Goal: Task Accomplishment & Management: Complete application form

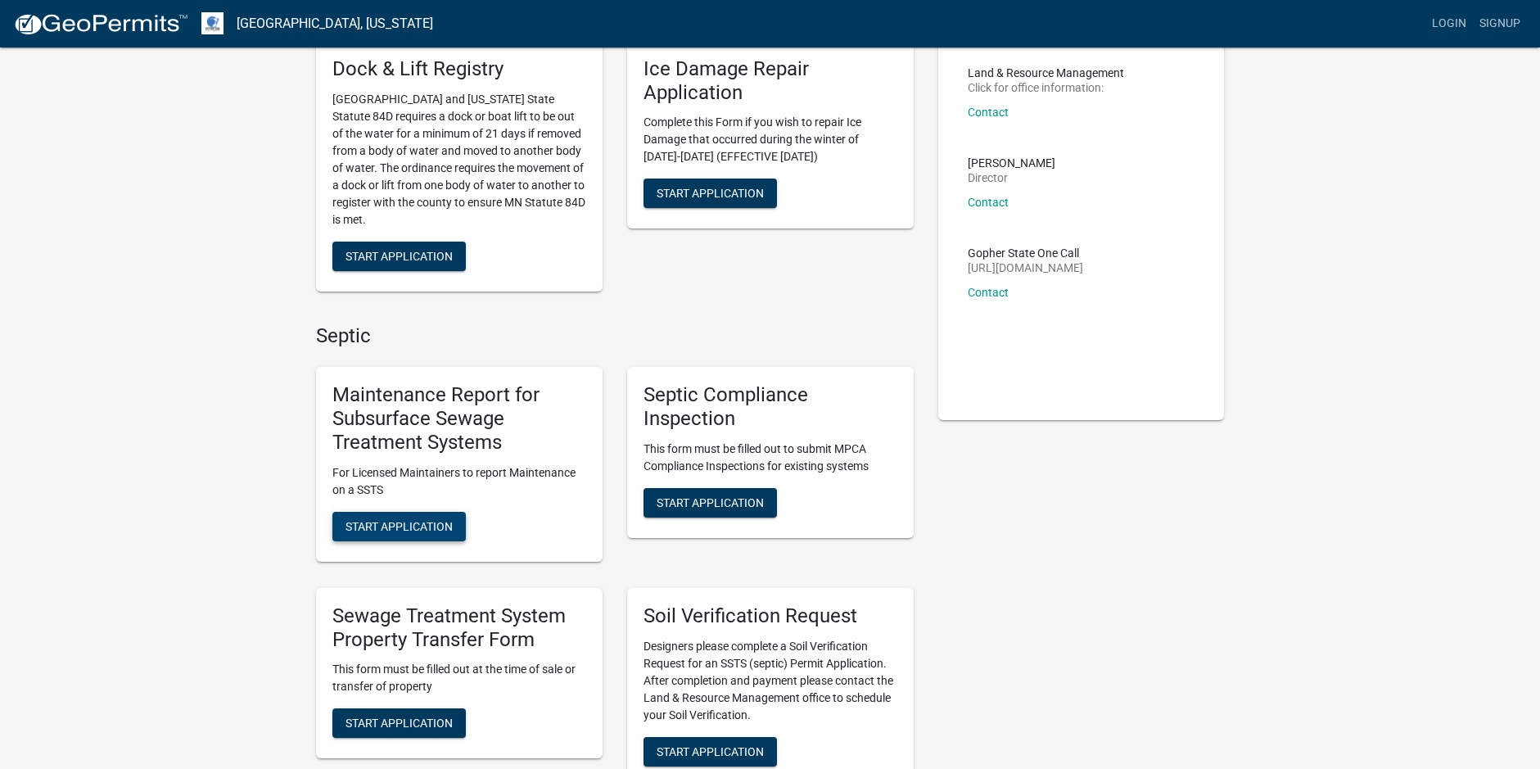
scroll to position [164, 0]
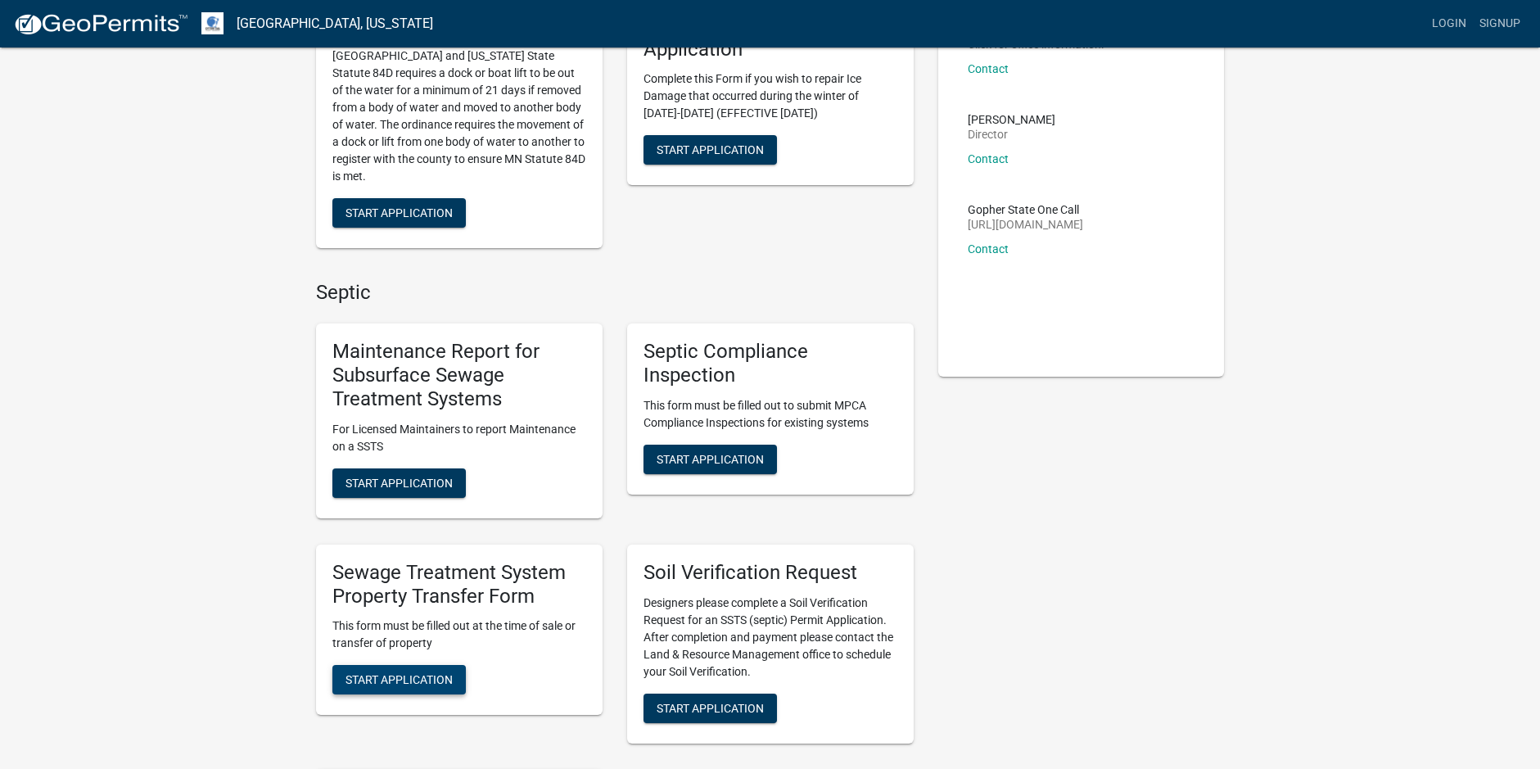
click at [397, 675] on span "Start Application" at bounding box center [398, 679] width 107 height 13
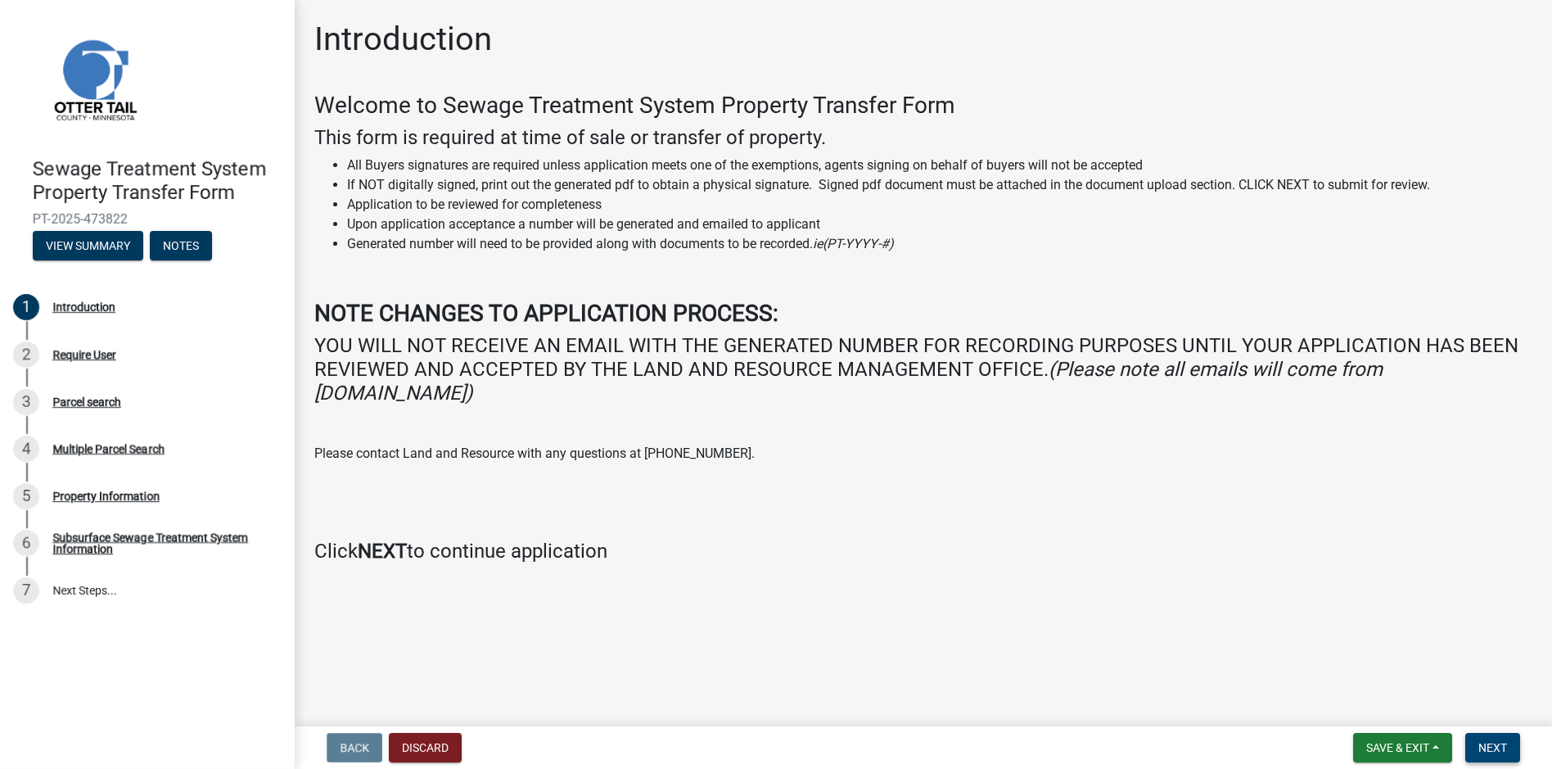
click at [1499, 749] on span "Next" at bounding box center [1492, 747] width 29 height 13
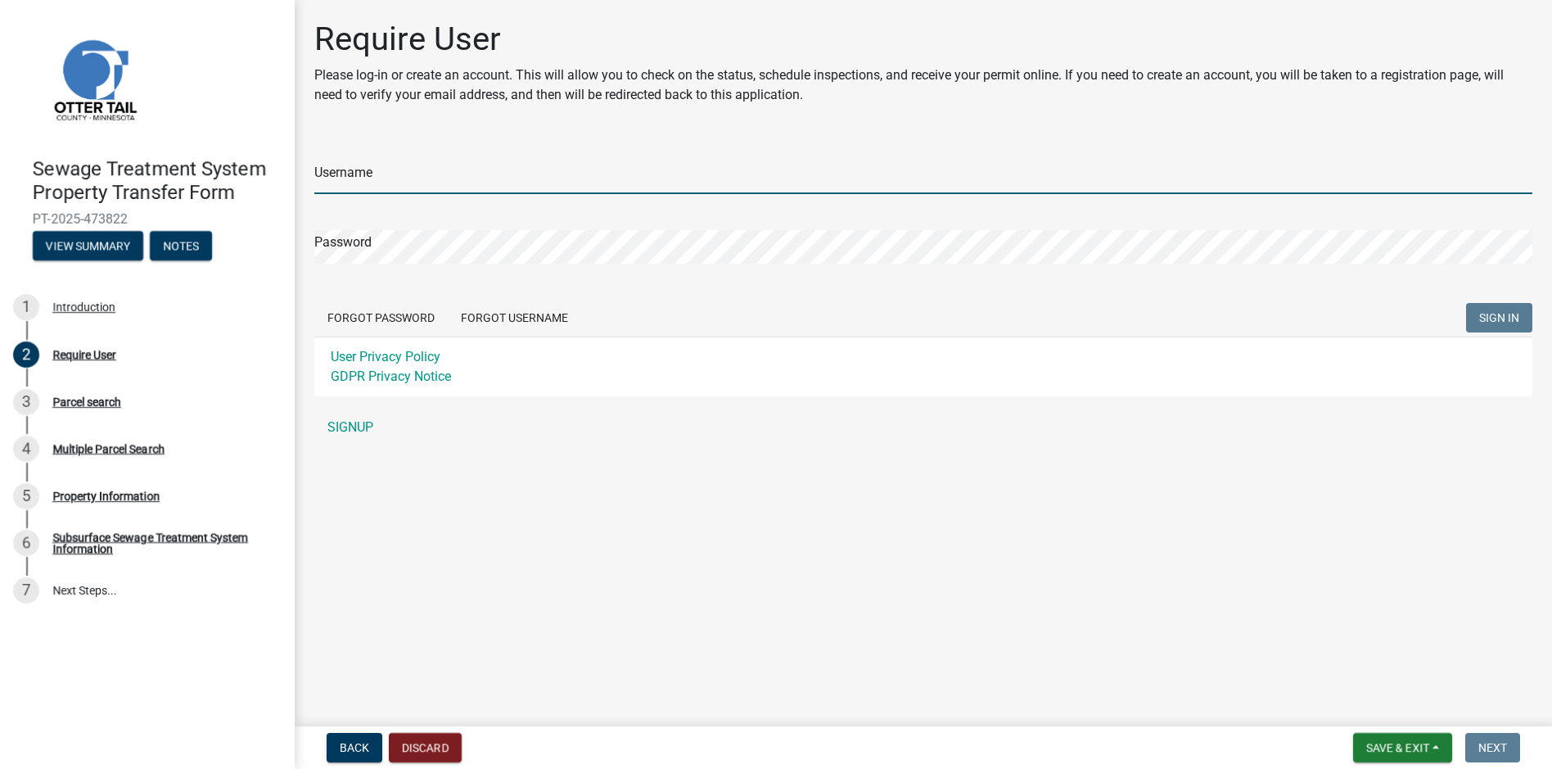
click at [394, 163] on input "Username" at bounding box center [923, 177] width 1218 height 34
type input "RC12095"
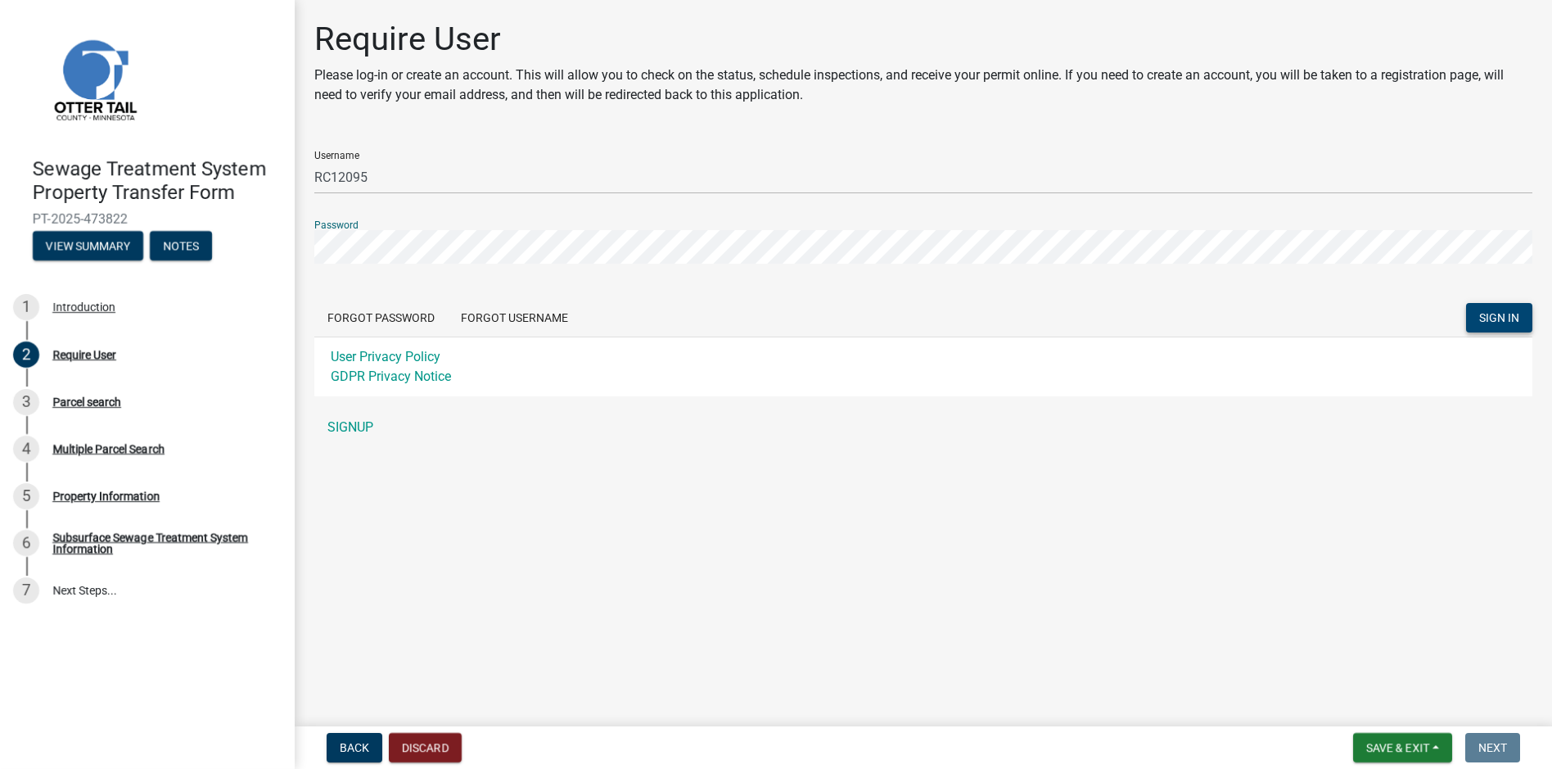
click at [1488, 317] on span "SIGN IN" at bounding box center [1499, 317] width 40 height 13
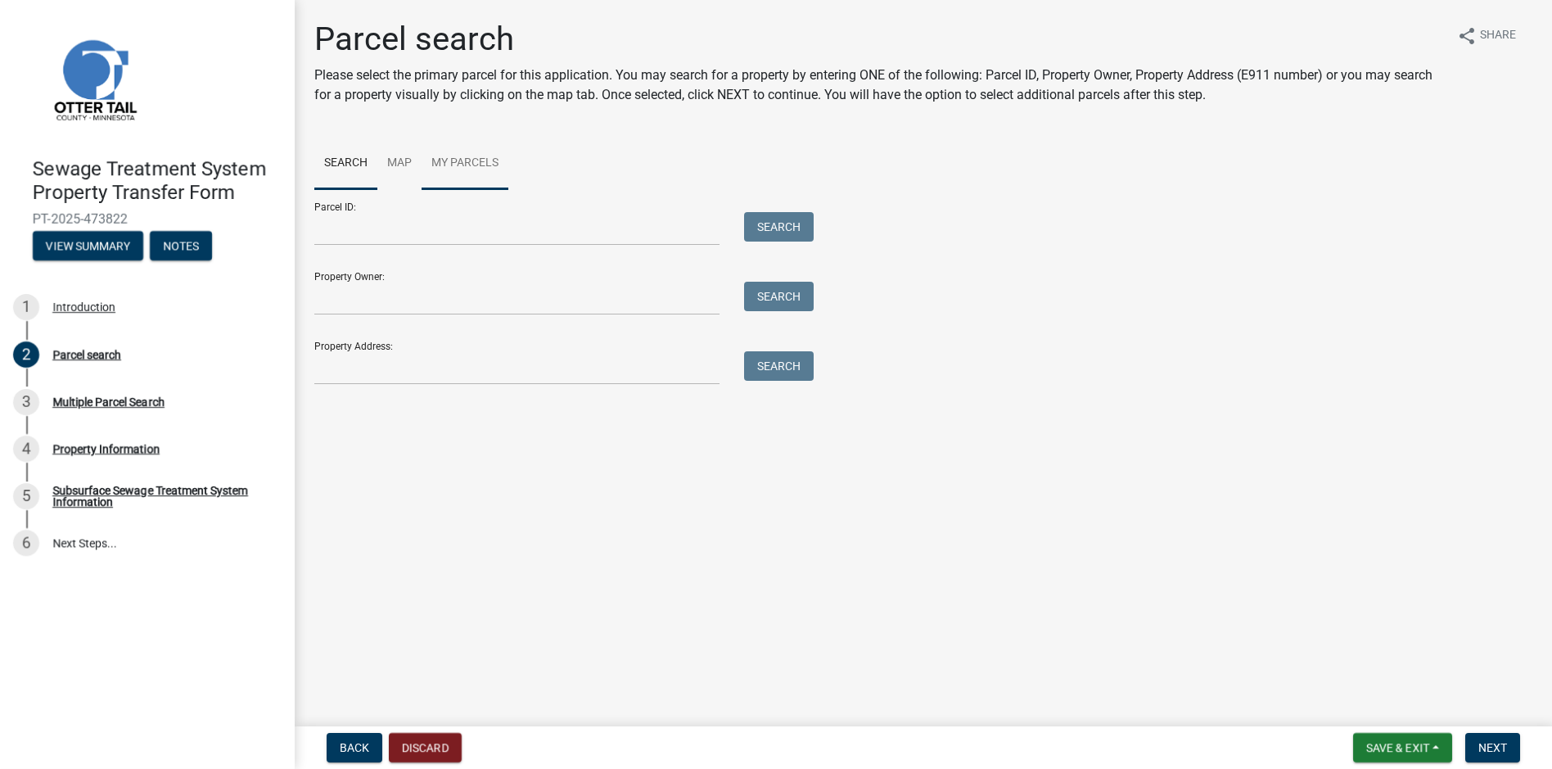
click at [453, 160] on link "My Parcels" at bounding box center [465, 164] width 87 height 52
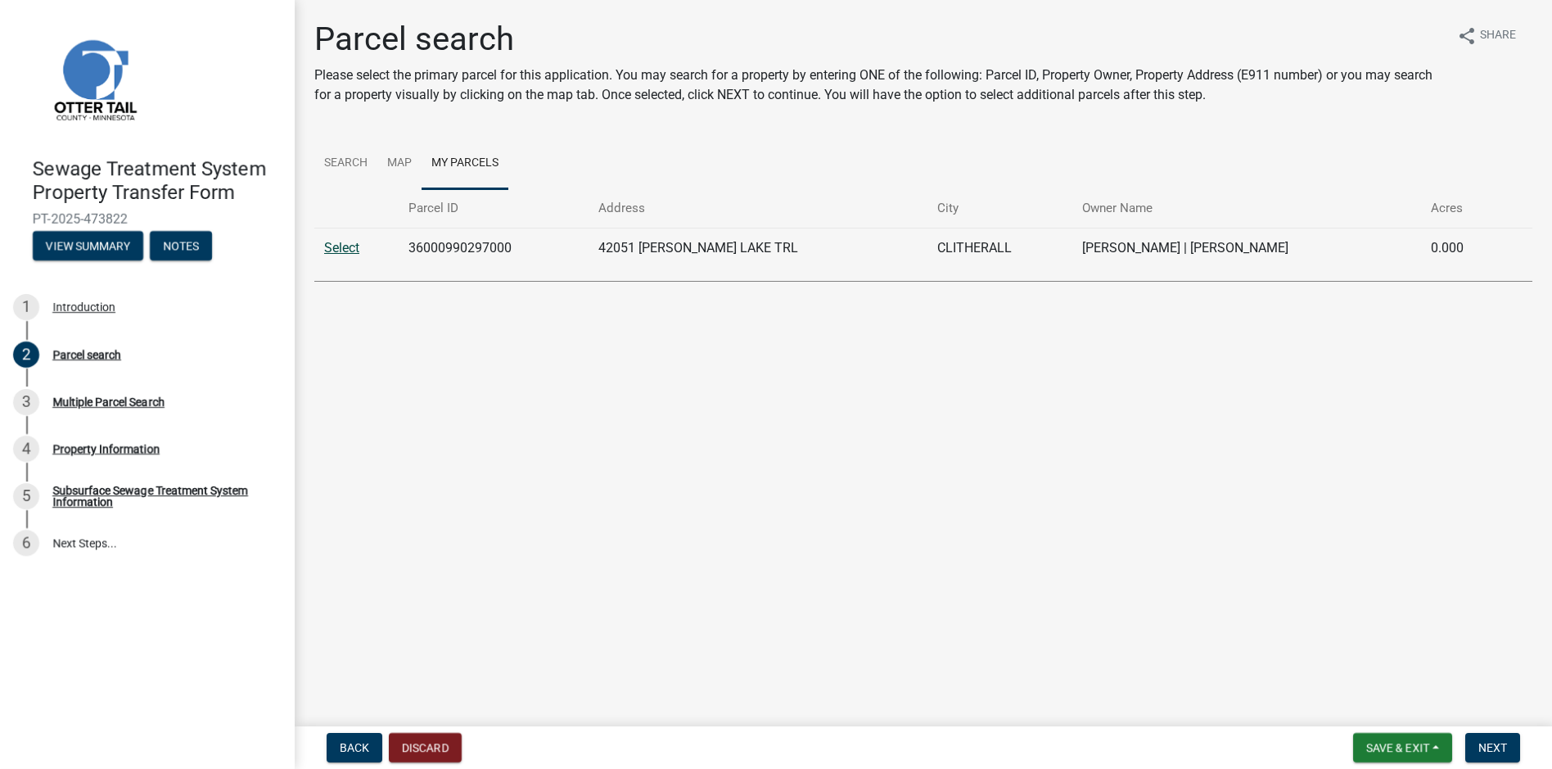
click at [344, 248] on link "Select" at bounding box center [341, 248] width 35 height 16
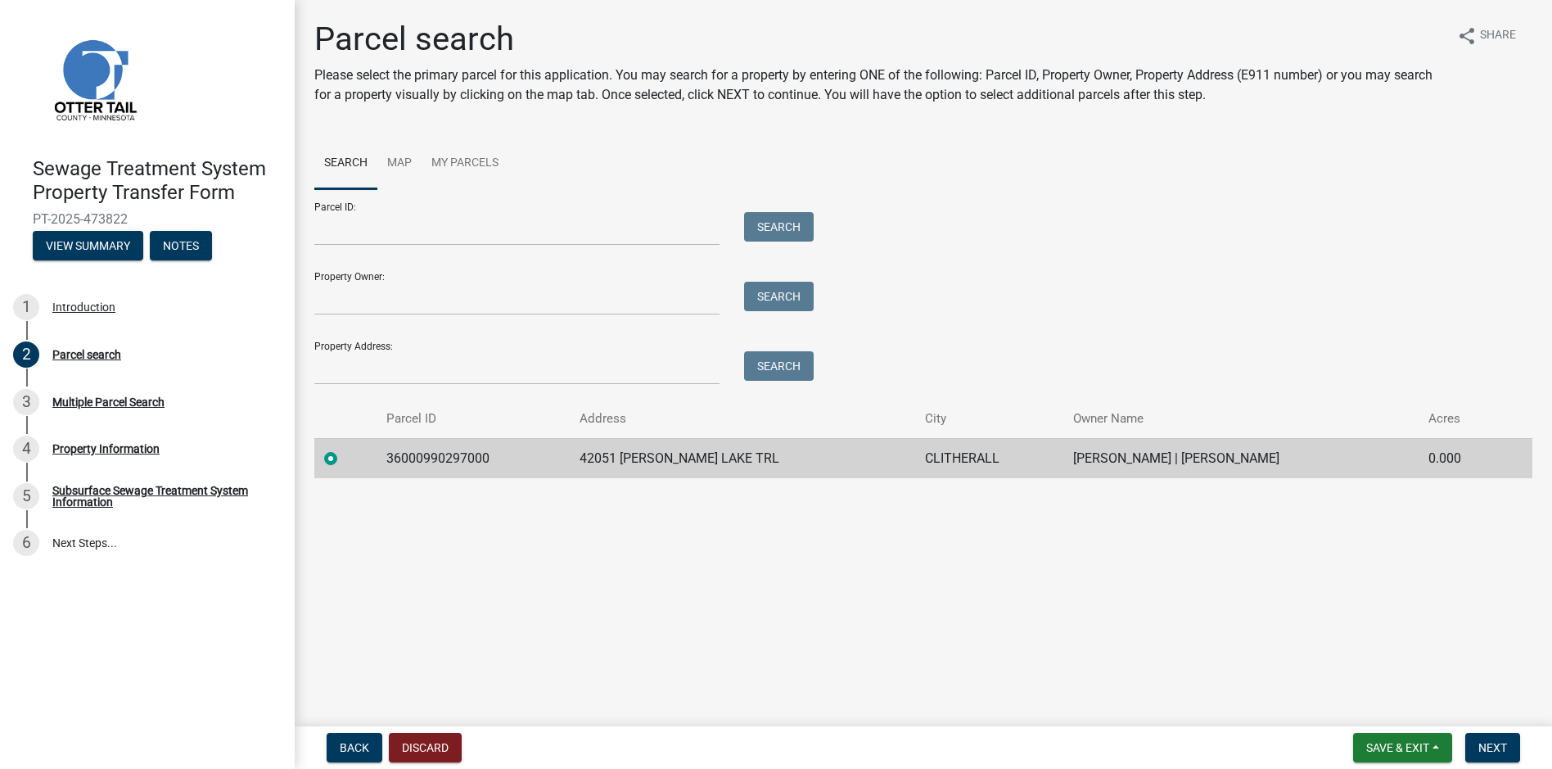
click at [888, 593] on main "Parcel search Please select the primary parcel for this application. You may se…" at bounding box center [923, 360] width 1257 height 720
click at [1064, 459] on td "[PERSON_NAME] | [PERSON_NAME]" at bounding box center [1241, 458] width 356 height 40
click at [1496, 746] on span "Next" at bounding box center [1492, 747] width 29 height 13
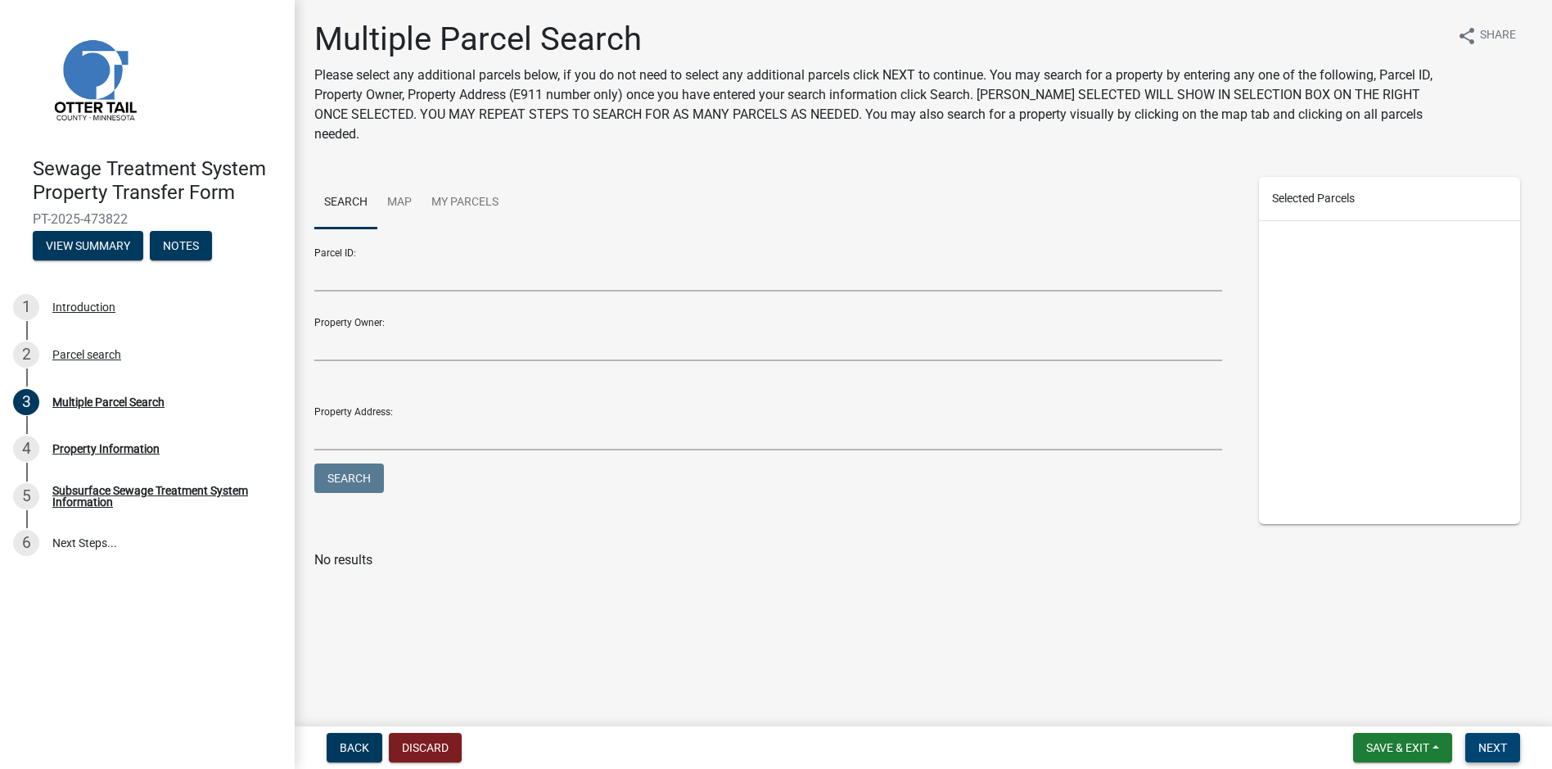
click at [1494, 745] on span "Next" at bounding box center [1492, 747] width 29 height 13
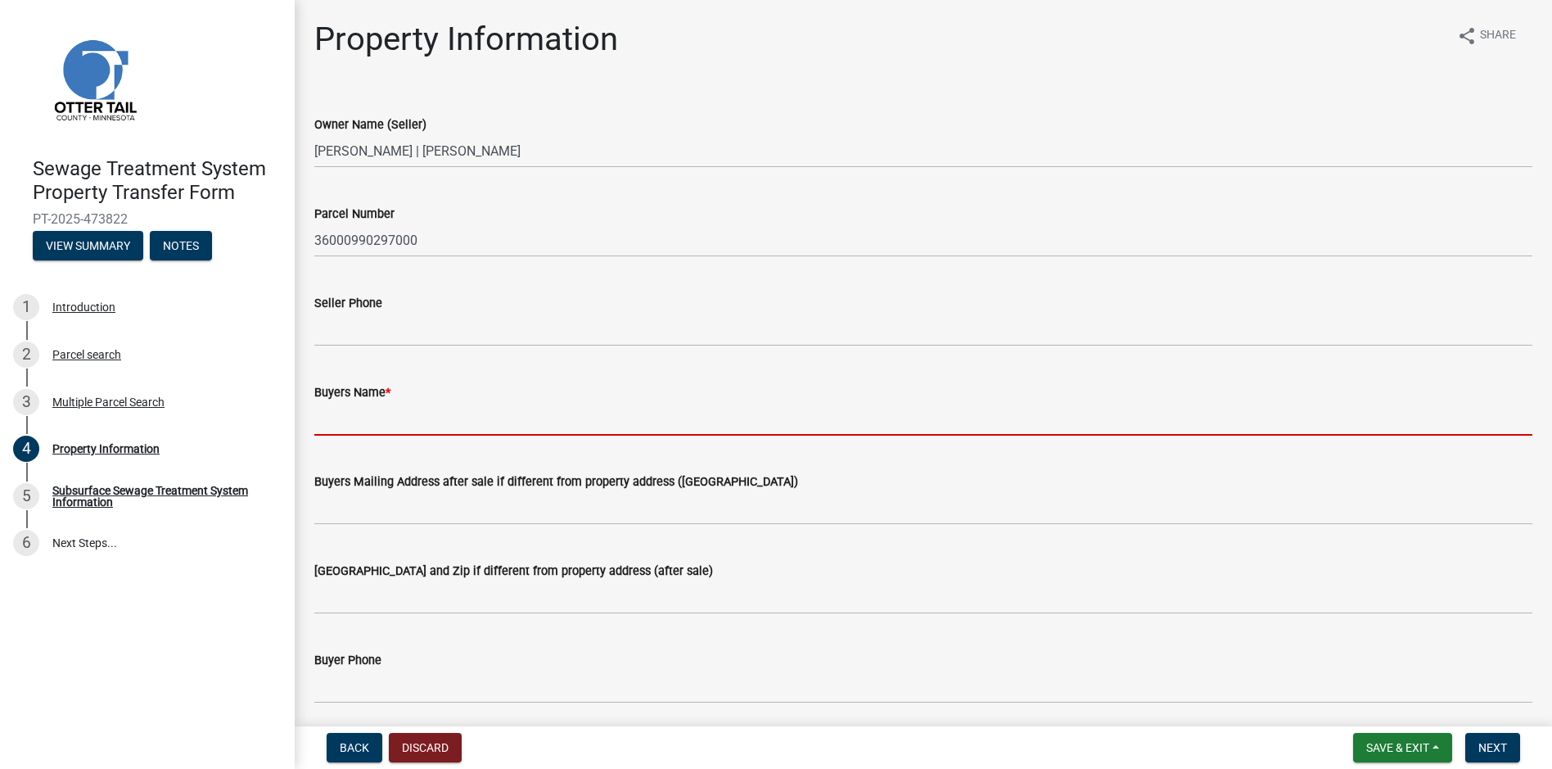
click at [352, 426] on input "Buyers Name *" at bounding box center [923, 419] width 1218 height 34
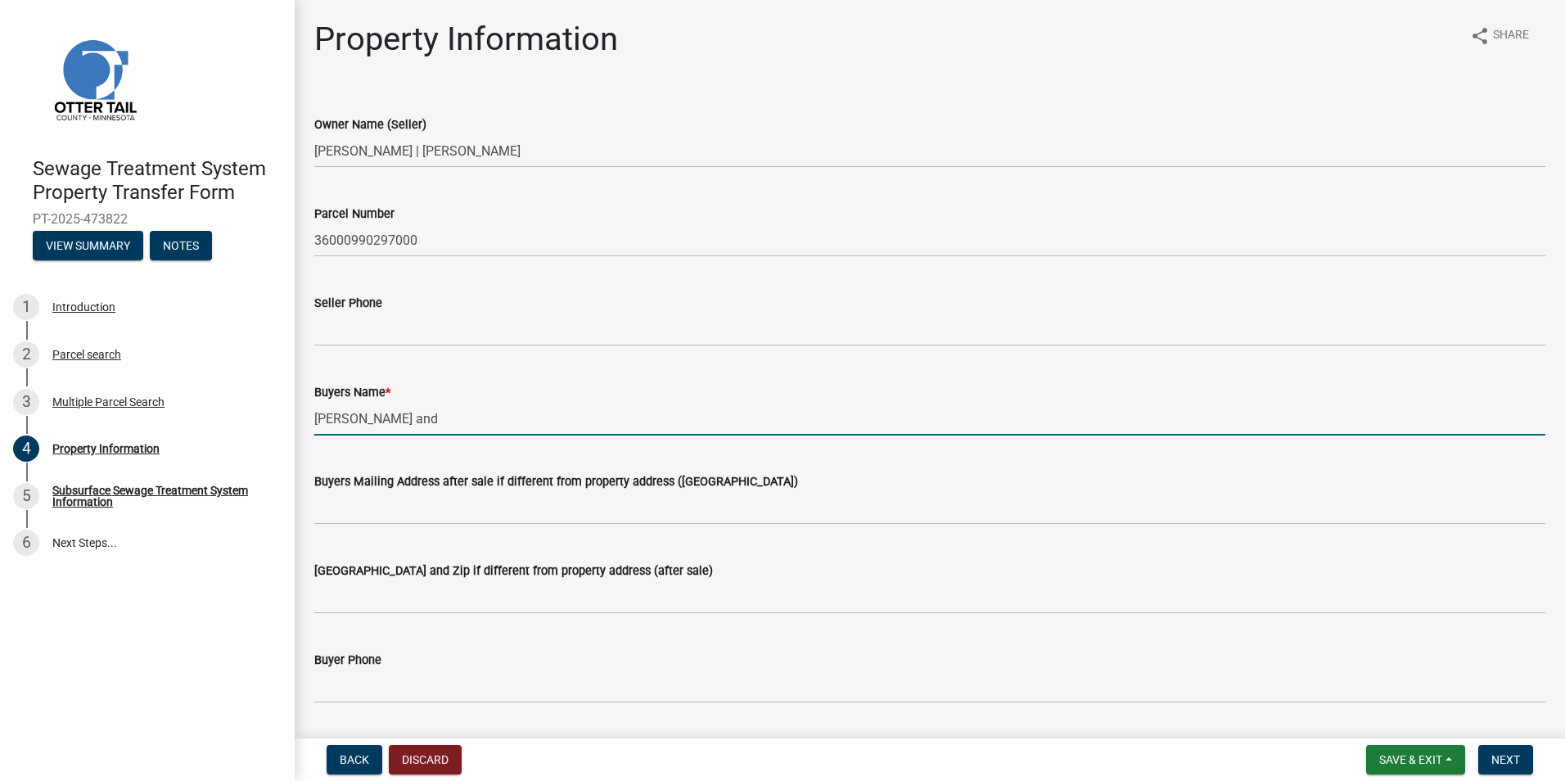
click at [539, 406] on input "[PERSON_NAME] and" at bounding box center [929, 419] width 1231 height 34
type input "[PERSON_NAME] and [PERSON_NAME]"
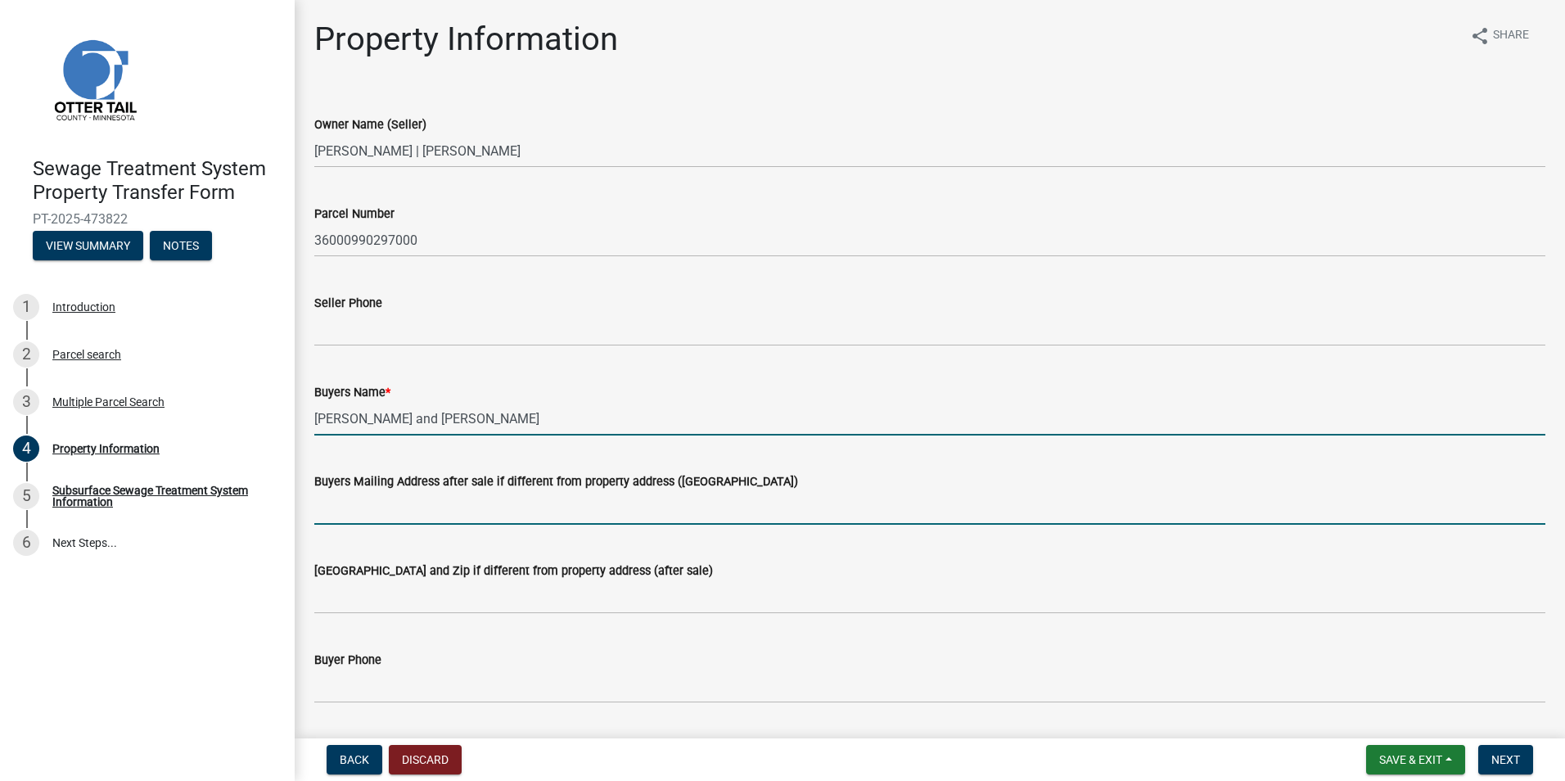
click at [538, 507] on input "Buyers Mailing Address after sale if different from property address ([GEOGRAPH…" at bounding box center [929, 508] width 1231 height 34
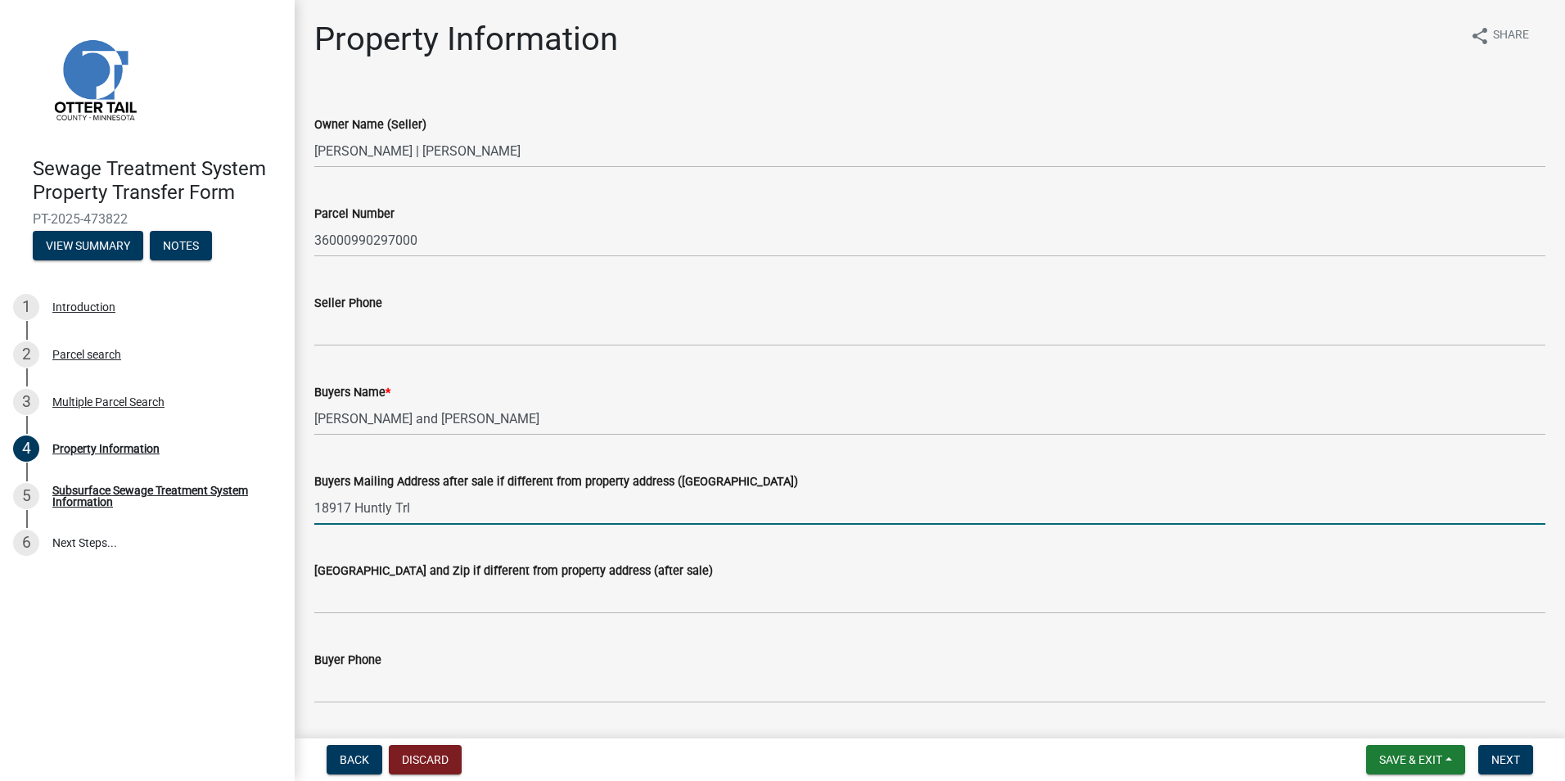
type input "18917 Huntly Trl"
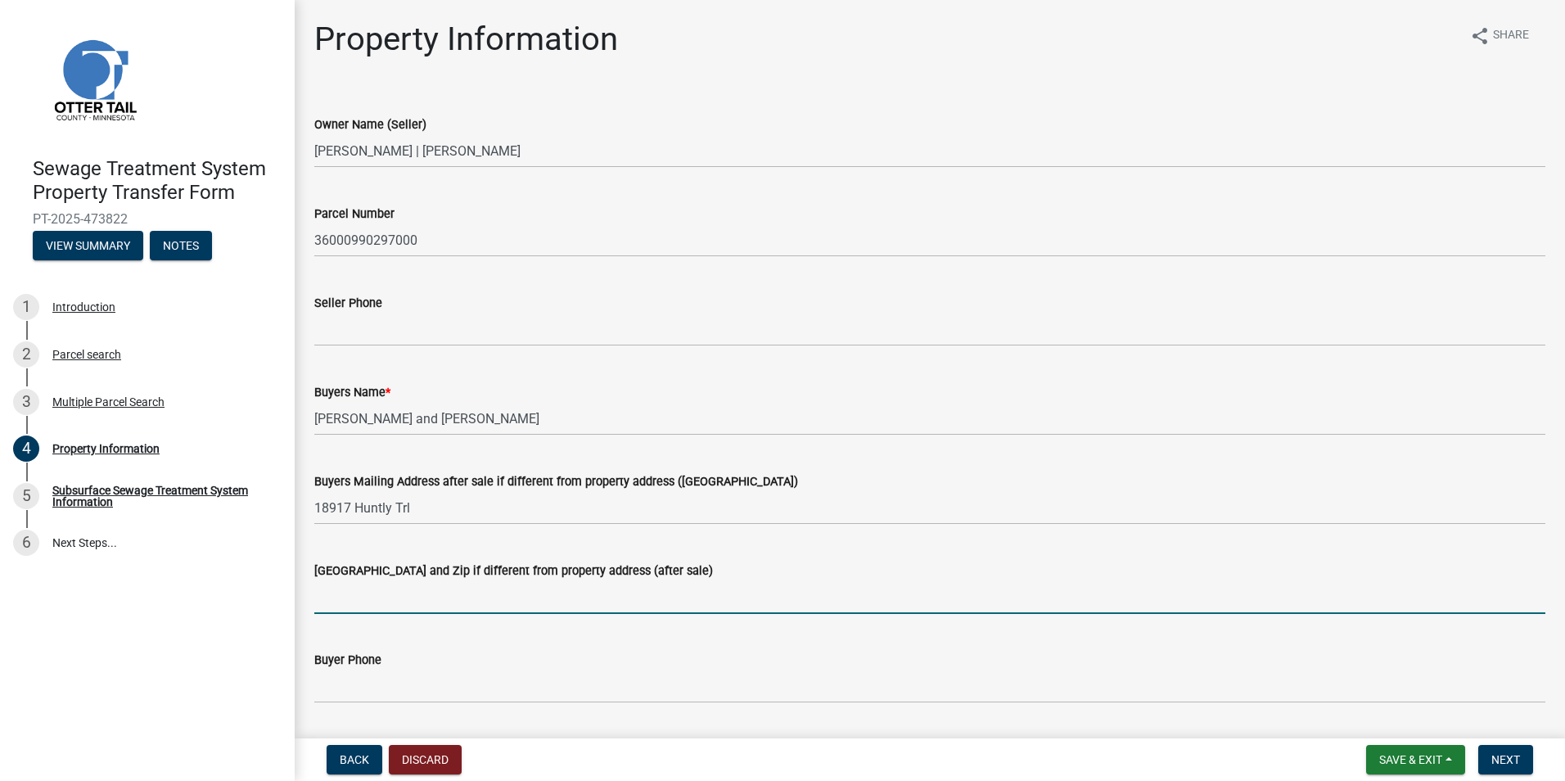
click at [478, 607] on input "[GEOGRAPHIC_DATA] and Zip if different from property address (after sale)" at bounding box center [929, 597] width 1231 height 34
type input "[GEOGRAPHIC_DATA]"
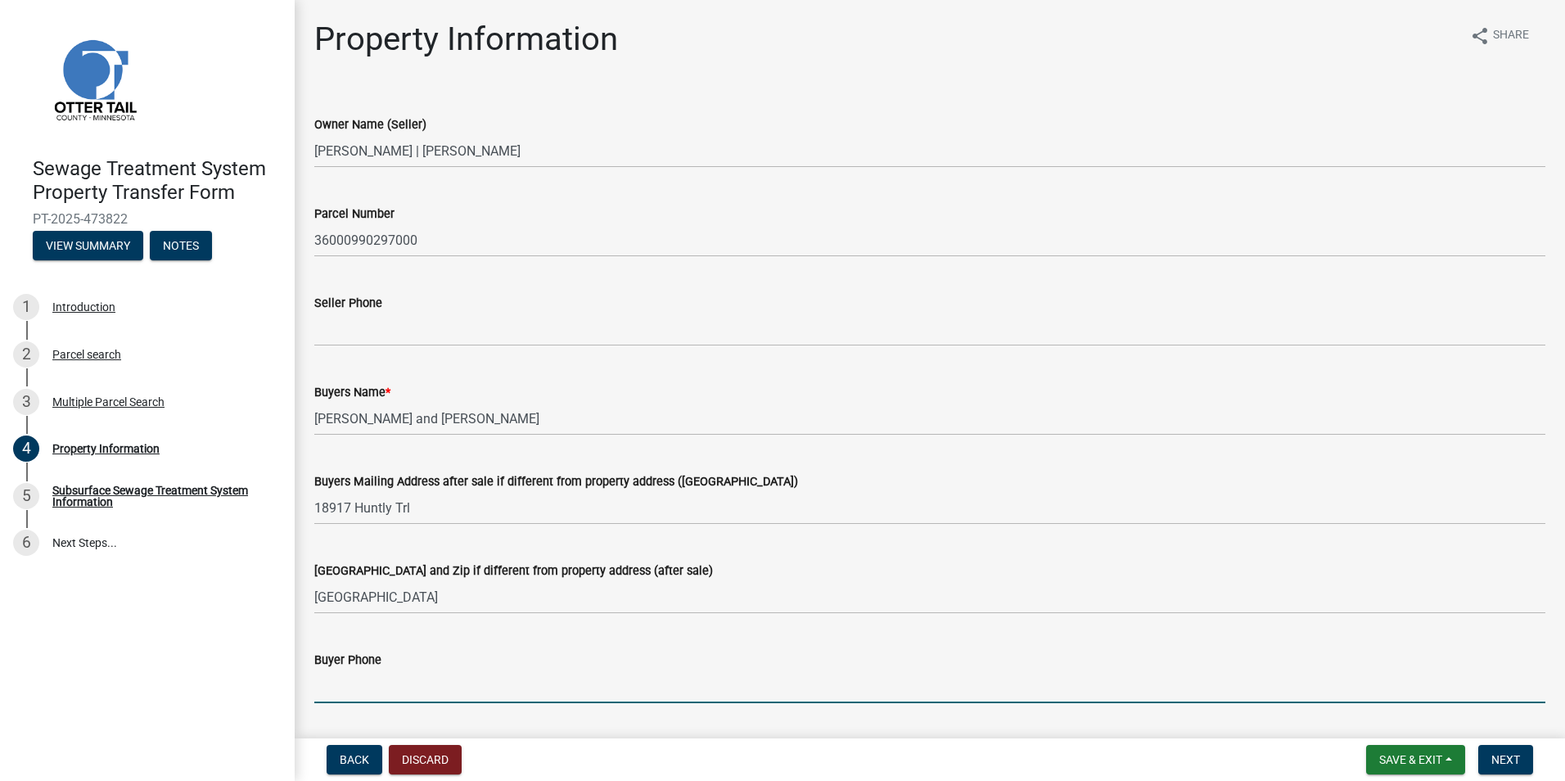
click at [465, 679] on input "Buyer Phone" at bounding box center [929, 687] width 1231 height 34
click at [335, 686] on input "9529136806" at bounding box center [929, 687] width 1231 height 34
click at [362, 688] on input "952-9136806" at bounding box center [929, 687] width 1231 height 34
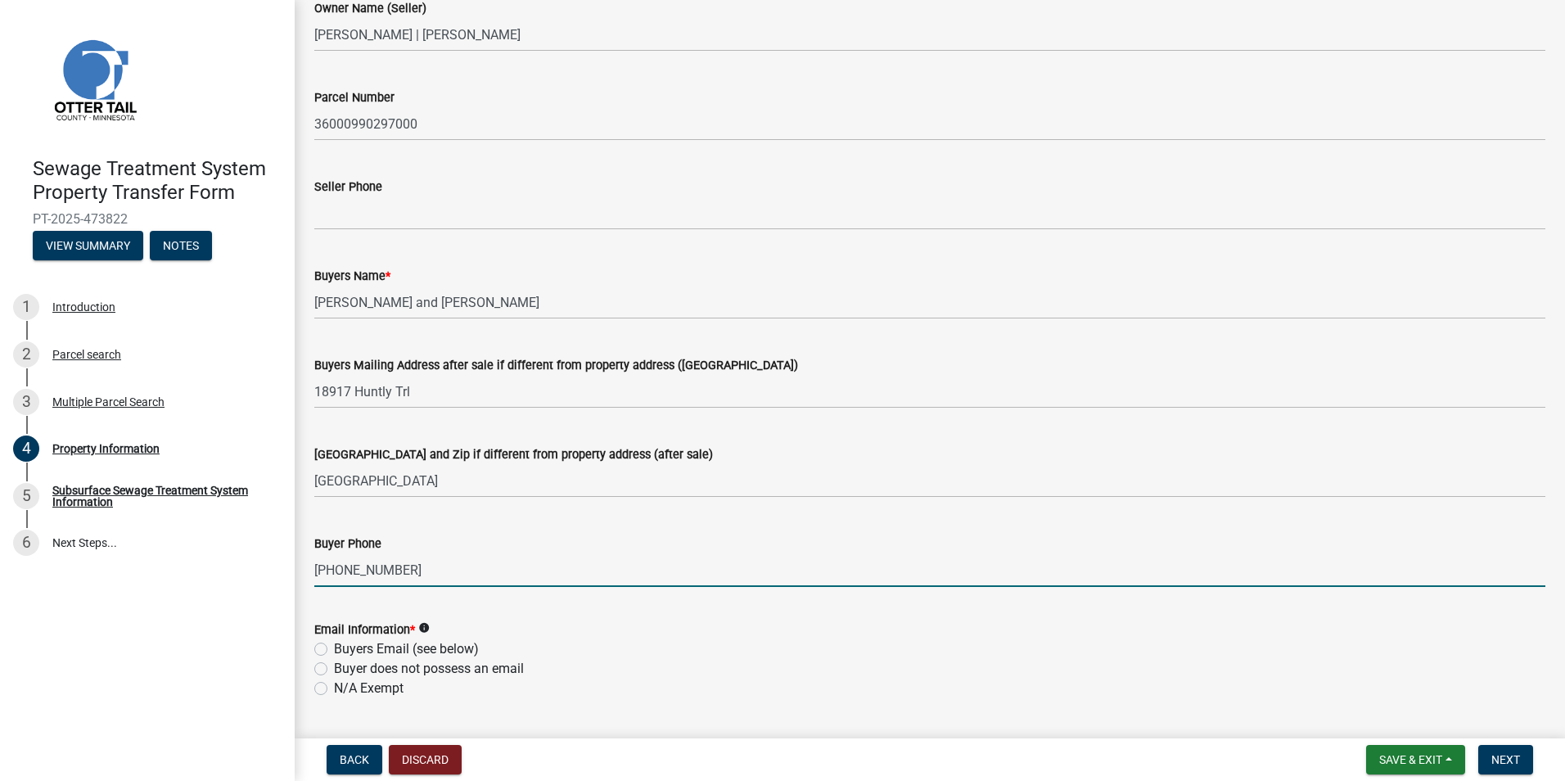
scroll to position [409, 0]
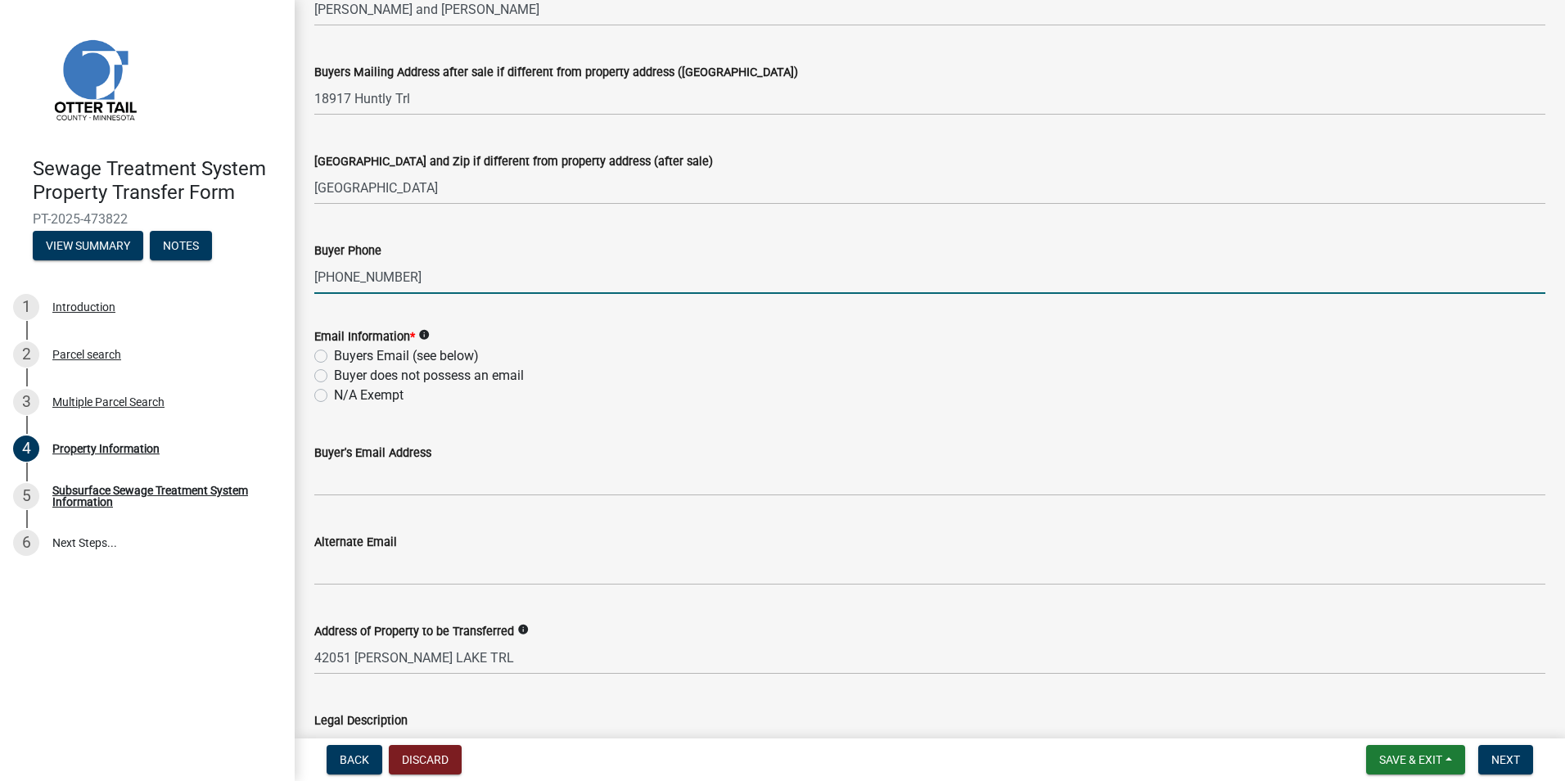
type input "[PHONE_NUMBER]"
click at [334, 354] on label "Buyers Email (see below)" at bounding box center [406, 356] width 145 height 20
click at [334, 354] on input "Buyers Email (see below)" at bounding box center [339, 351] width 11 height 11
radio input "true"
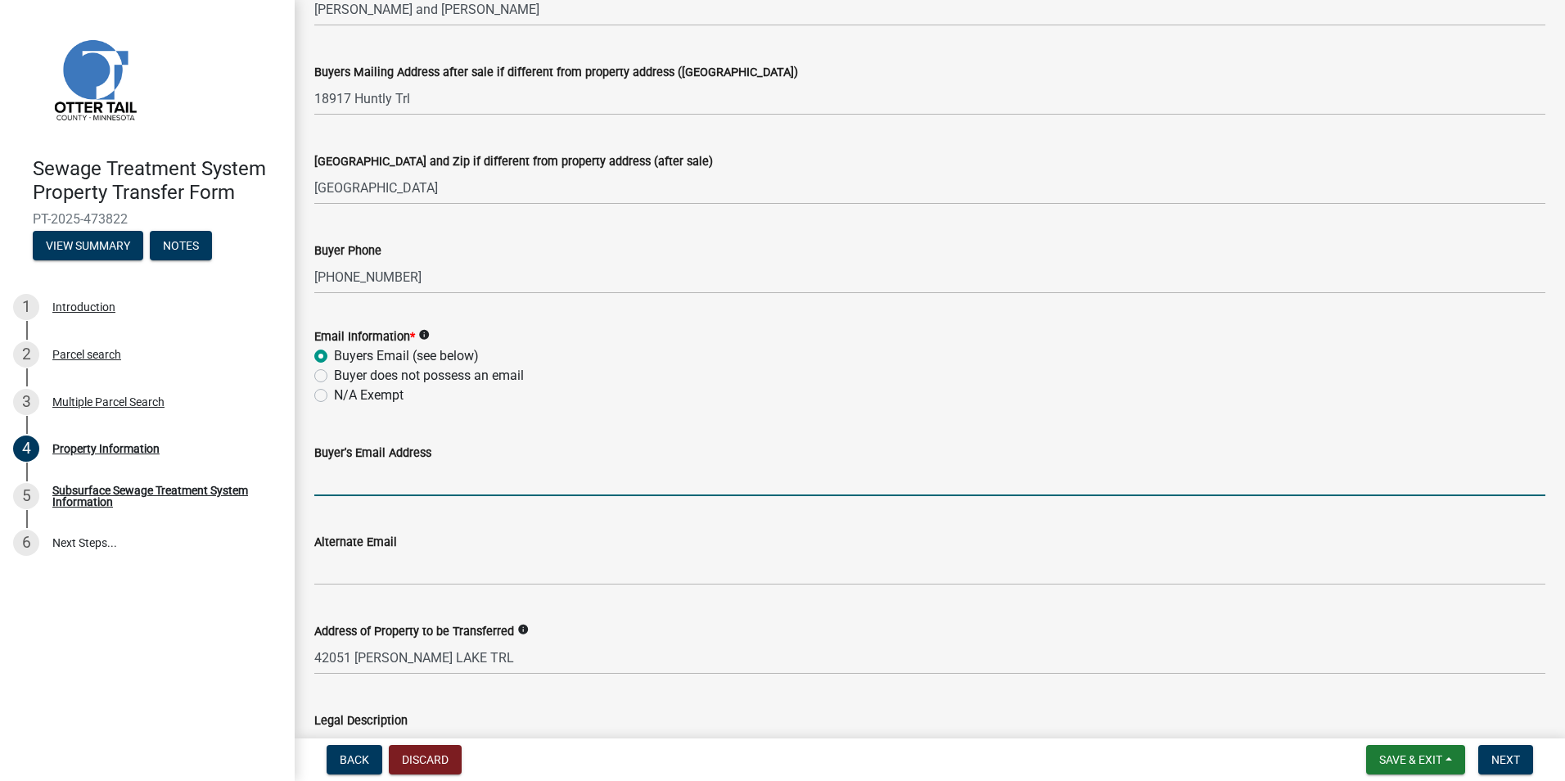
click at [463, 486] on input "Buyer's Email Address" at bounding box center [929, 480] width 1231 height 34
paste input "[EMAIL_ADDRESS][DOMAIN_NAME]"
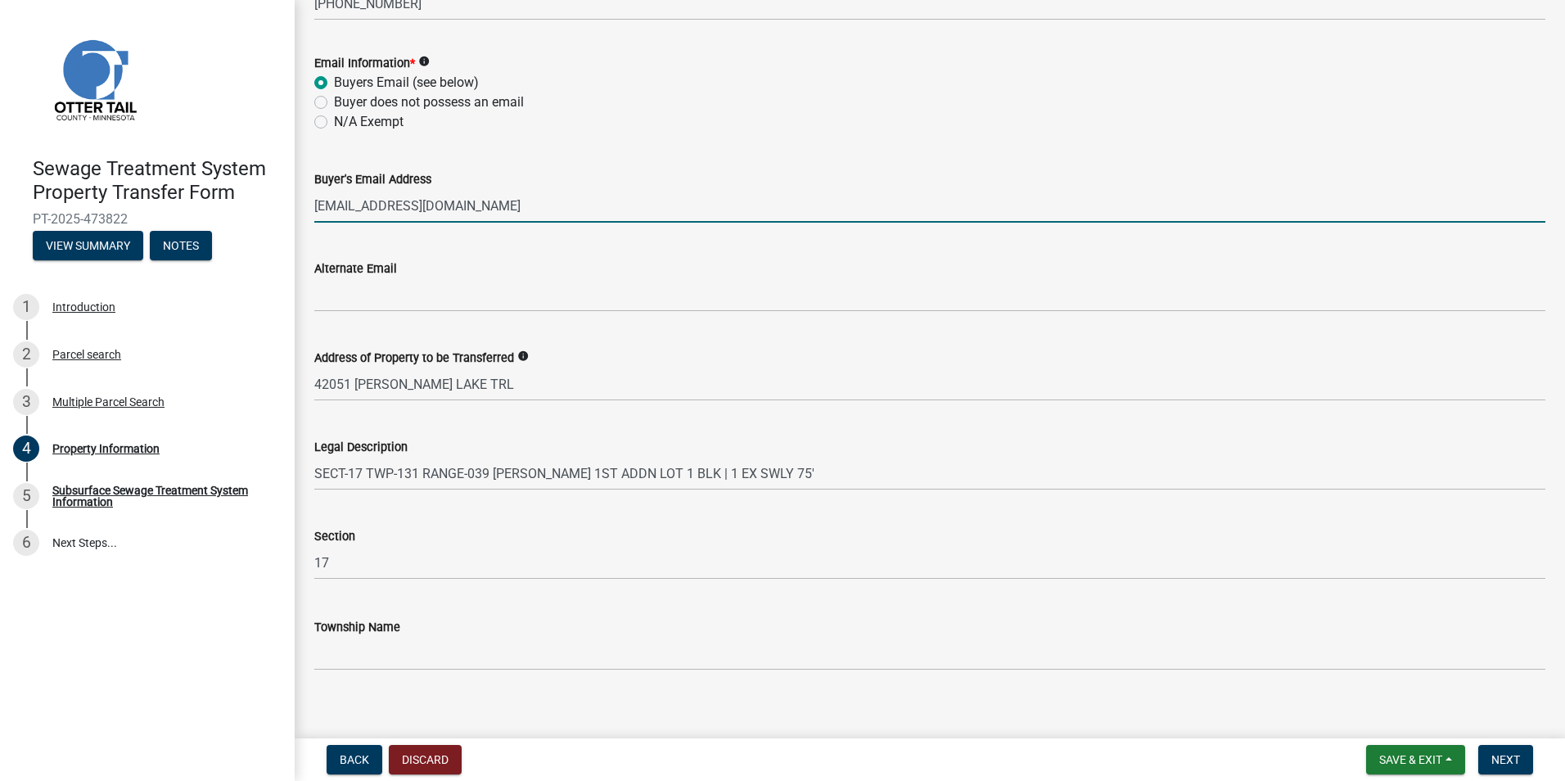
scroll to position [698, 0]
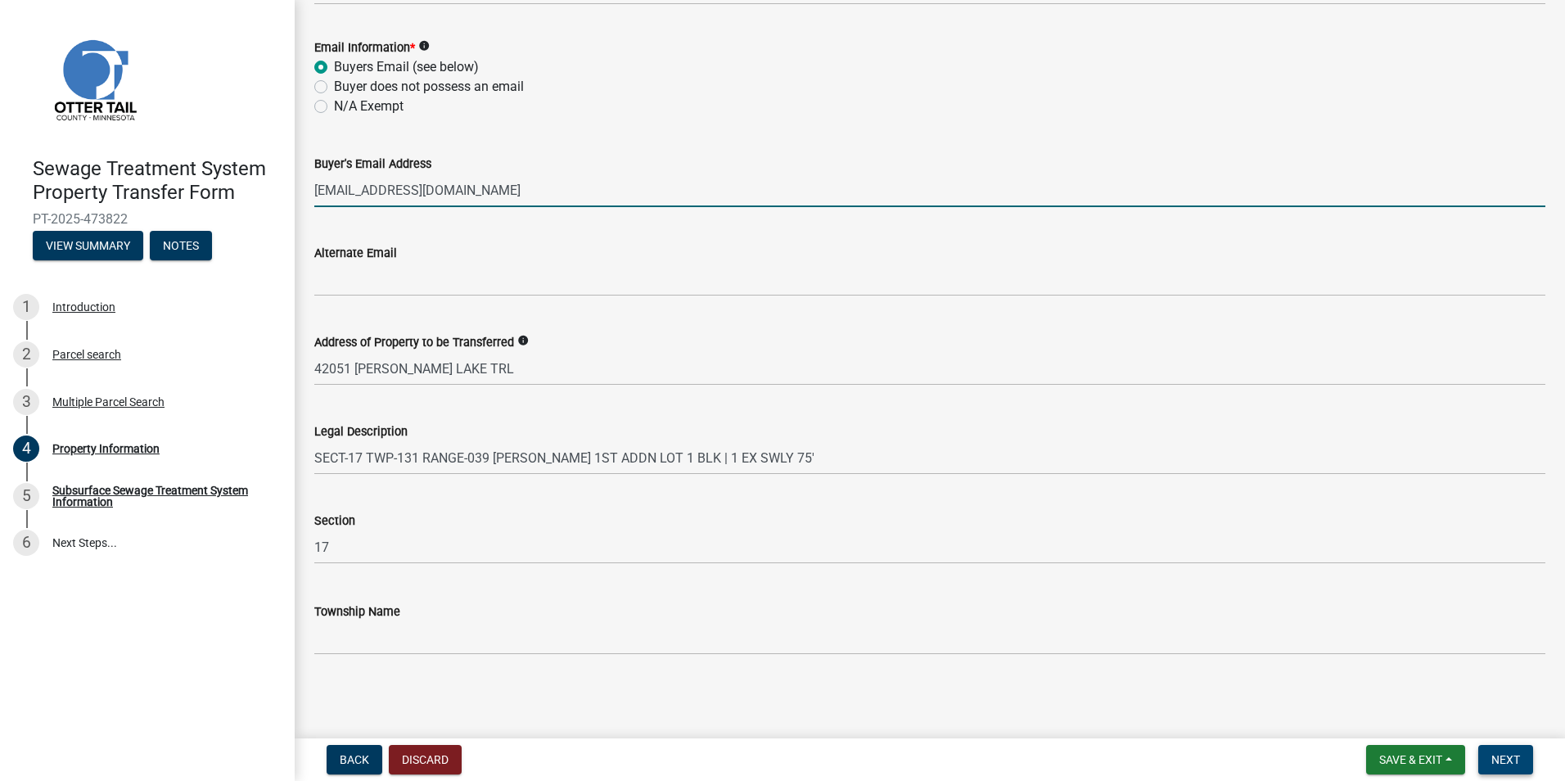
type input "[EMAIL_ADDRESS][DOMAIN_NAME]"
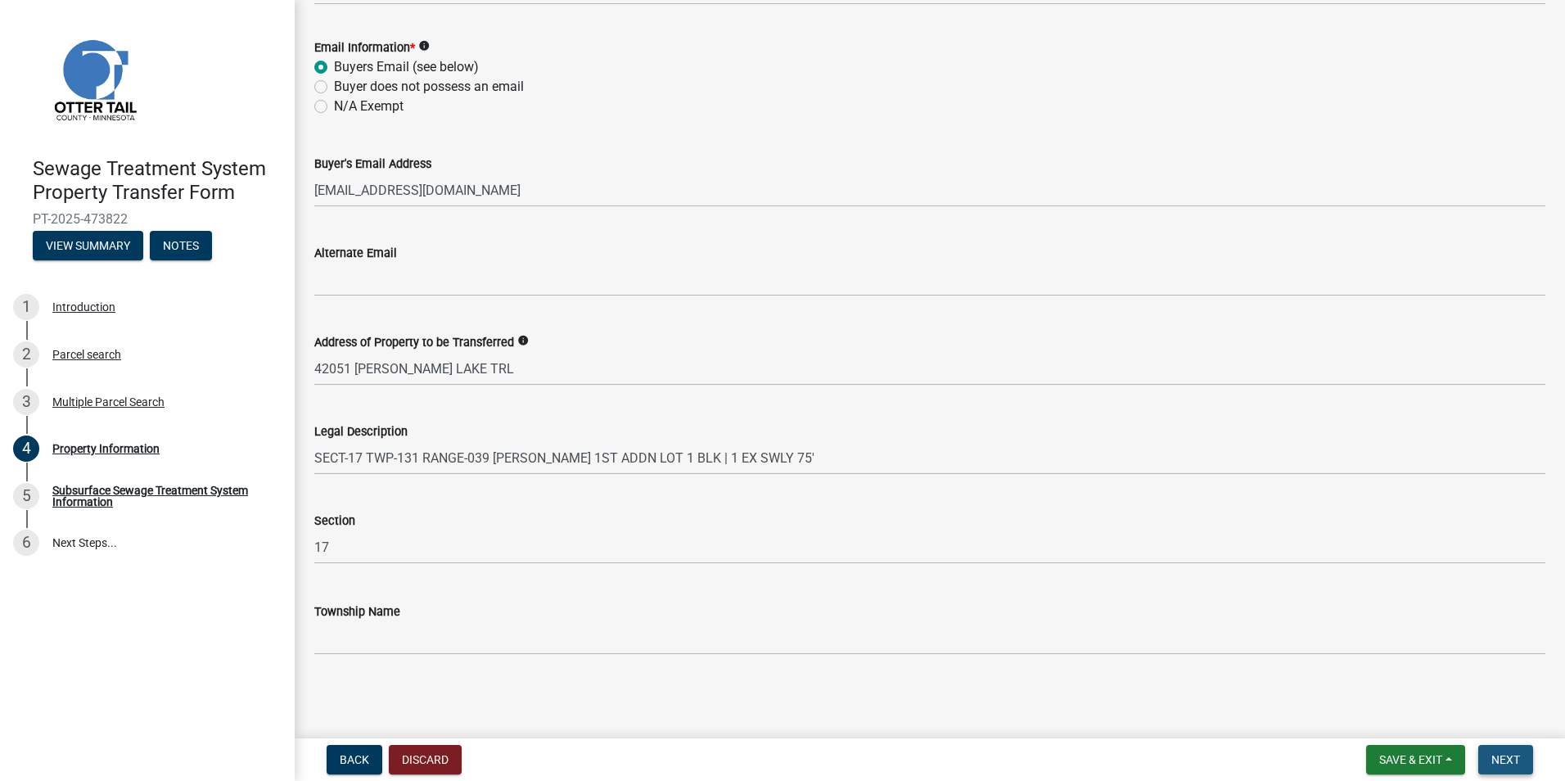
click at [1516, 762] on span "Next" at bounding box center [1505, 759] width 29 height 13
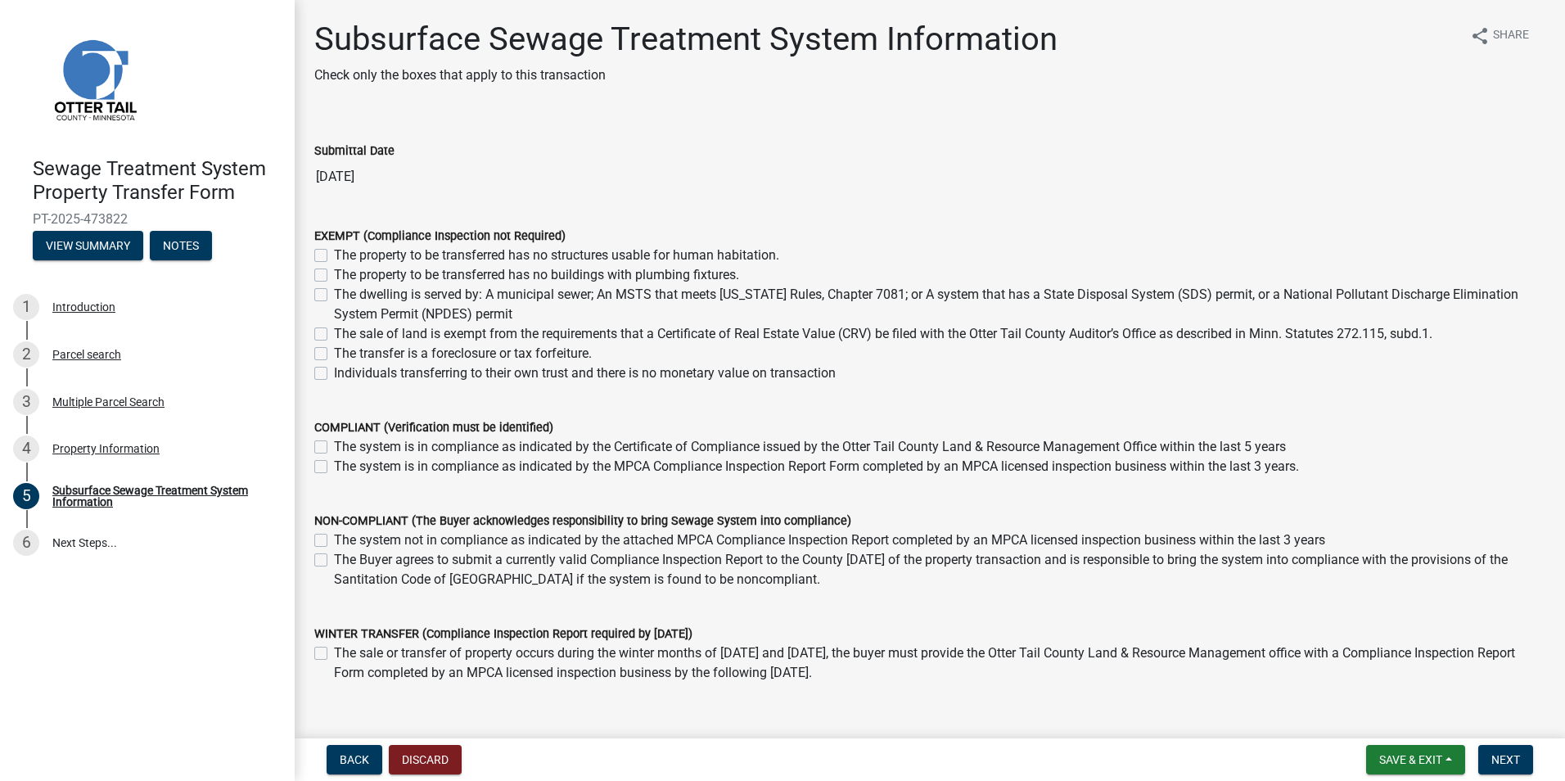
click at [334, 467] on label "The system is in compliance as indicated by the MPCA Compliance Inspection Repo…" at bounding box center [816, 467] width 965 height 20
click at [334, 467] on input "The system is in compliance as indicated by the MPCA Compliance Inspection Repo…" at bounding box center [339, 462] width 11 height 11
checkbox input "true"
checkbox input "false"
checkbox input "true"
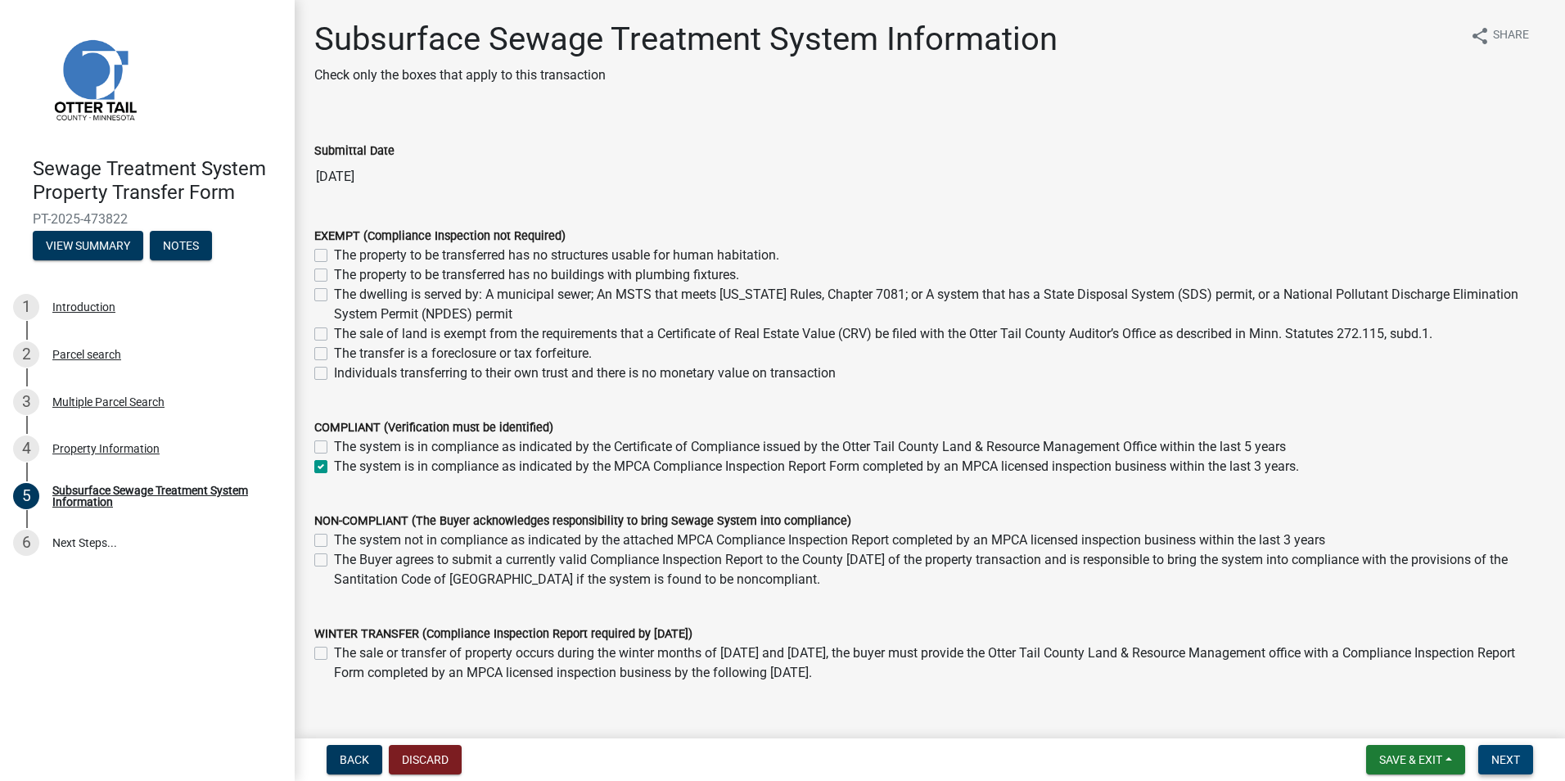
click at [1516, 755] on span "Next" at bounding box center [1505, 759] width 29 height 13
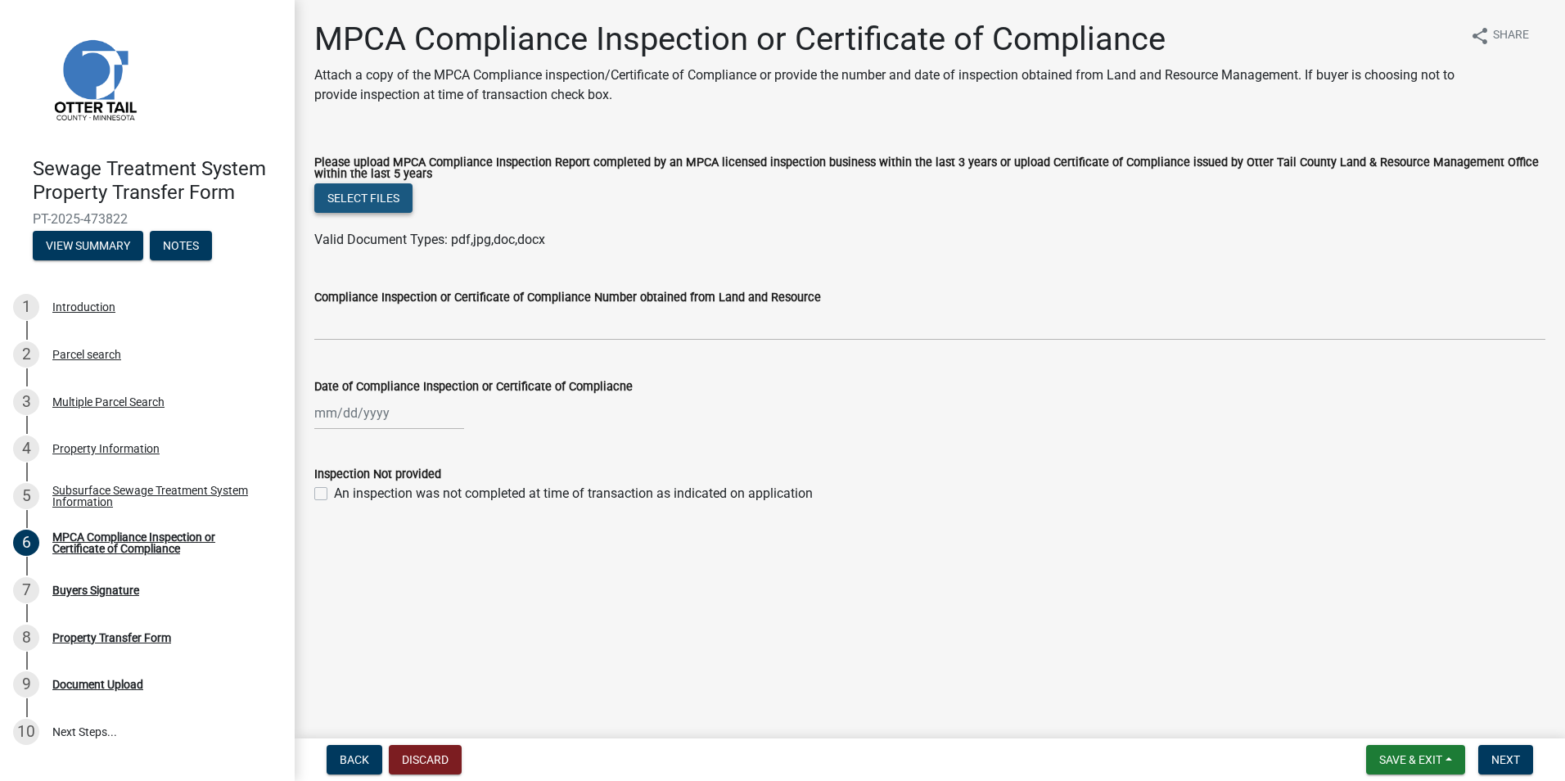
click at [371, 199] on button "Select files" at bounding box center [363, 197] width 98 height 29
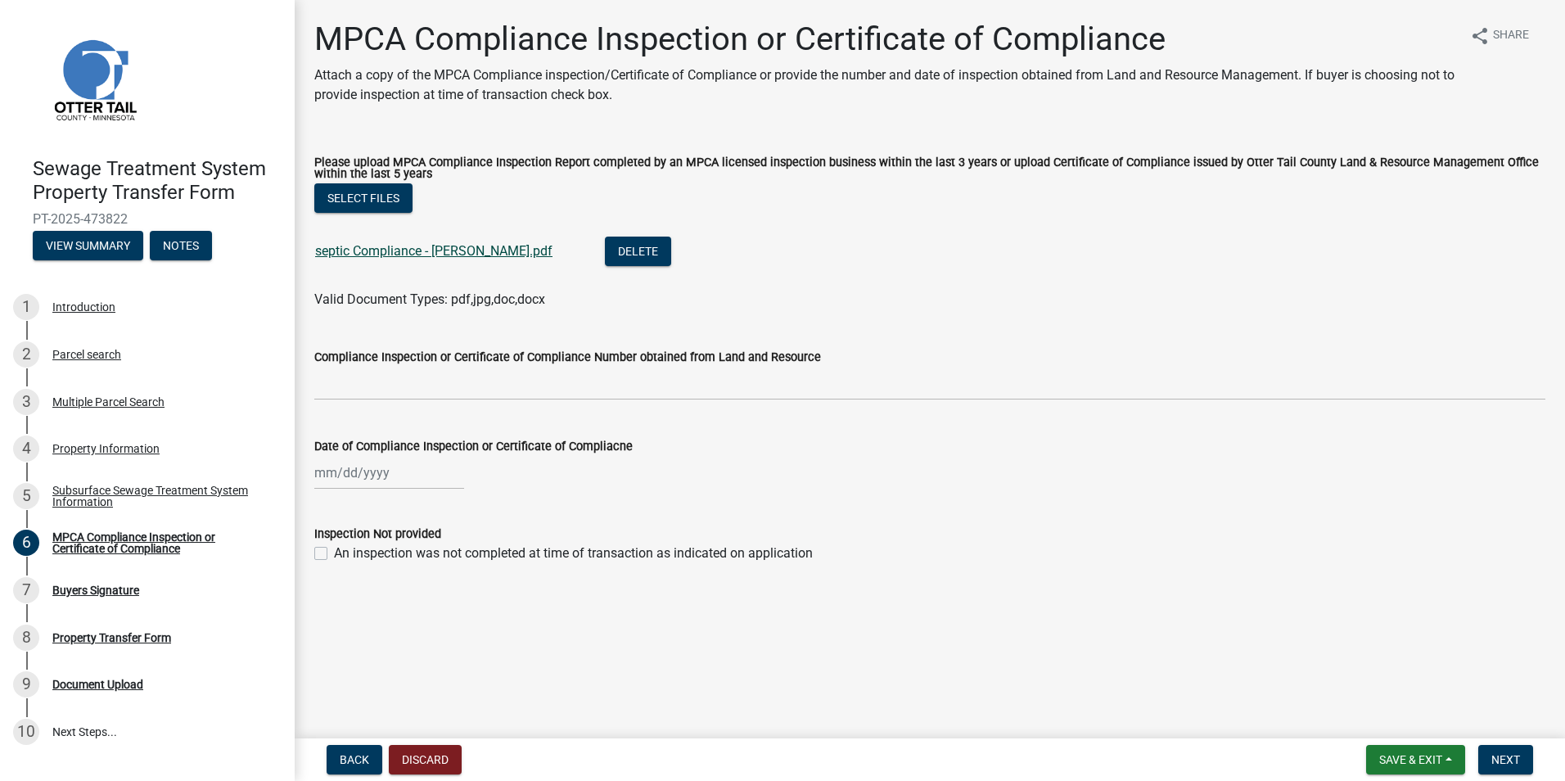
click at [367, 254] on link "septic Compliance - [PERSON_NAME].pdf" at bounding box center [433, 251] width 237 height 16
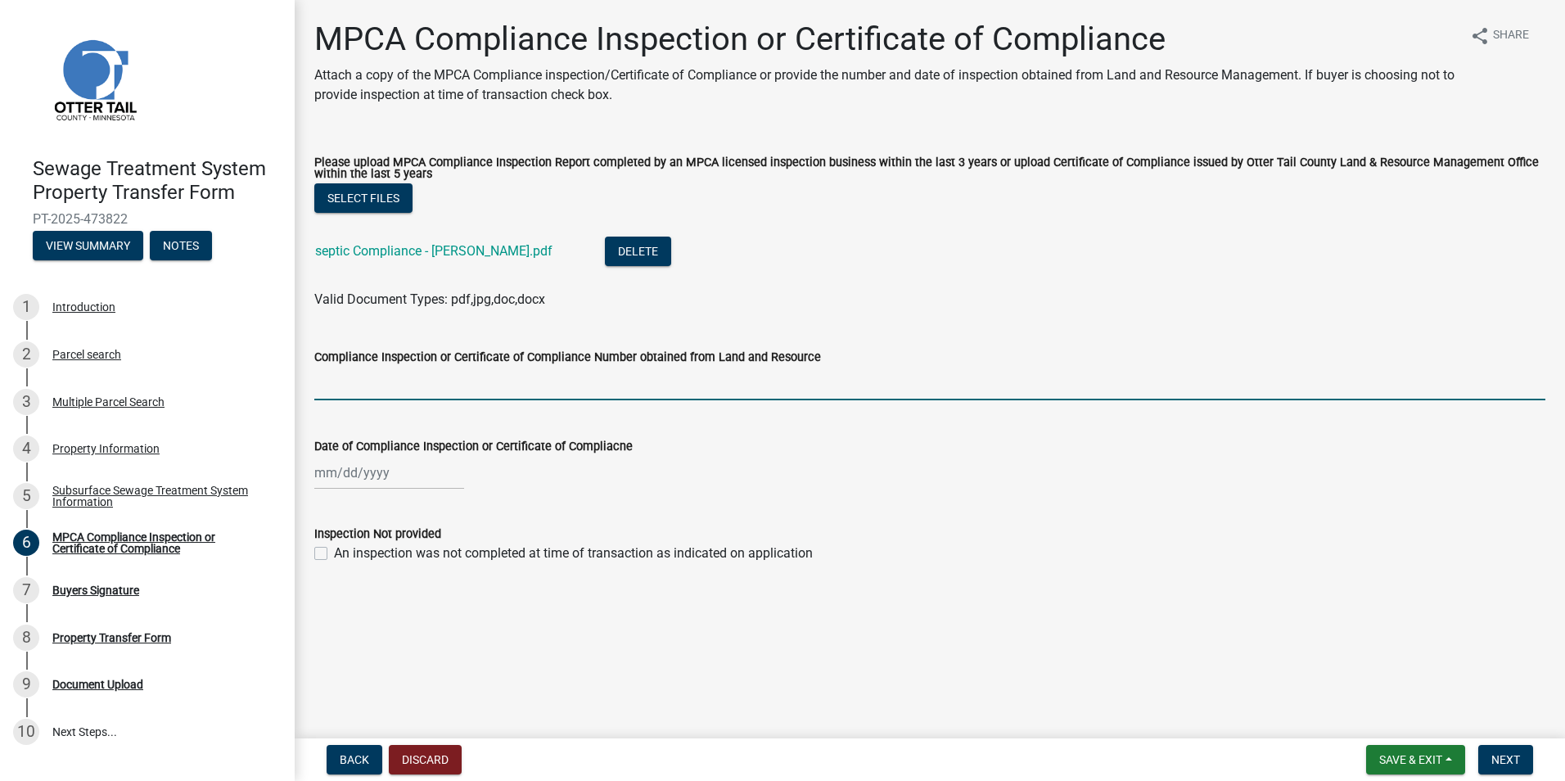
click at [385, 388] on input "Compliance Inspection or Certificate of Compliance Number obtained from Land an…" at bounding box center [929, 384] width 1231 height 34
type input "C3654"
click at [330, 474] on div at bounding box center [389, 473] width 150 height 34
select select "9"
select select "2025"
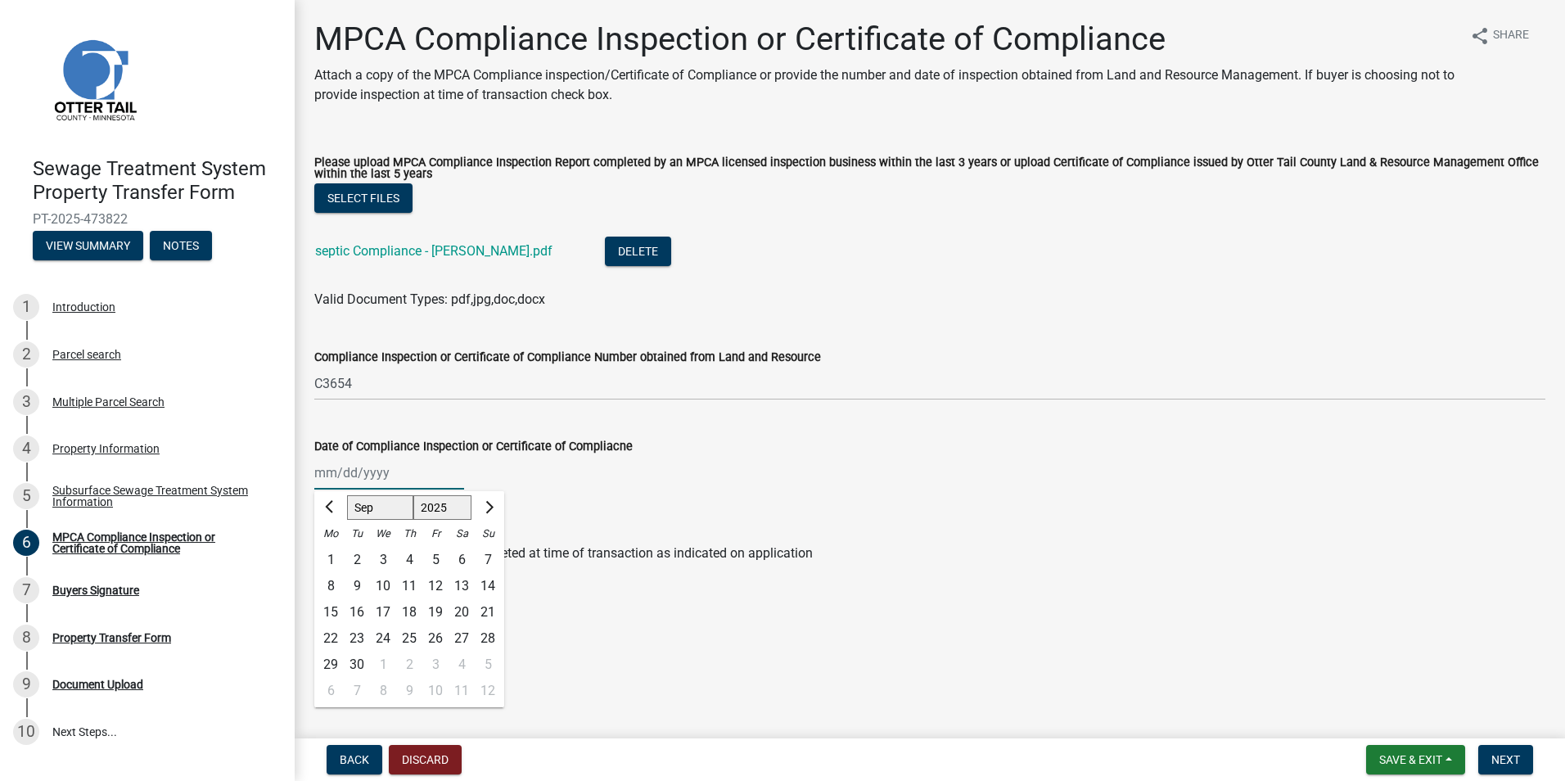
click at [321, 469] on input "Date of Compliance Inspection or Certificate of Compliacne" at bounding box center [389, 473] width 150 height 34
type input "[DATE]"
click at [949, 575] on wm-data-entity-input "Inspection Not provided An inspection was not completed at time of transaction …" at bounding box center [929, 541] width 1231 height 74
click at [1497, 763] on span "Next" at bounding box center [1505, 759] width 29 height 13
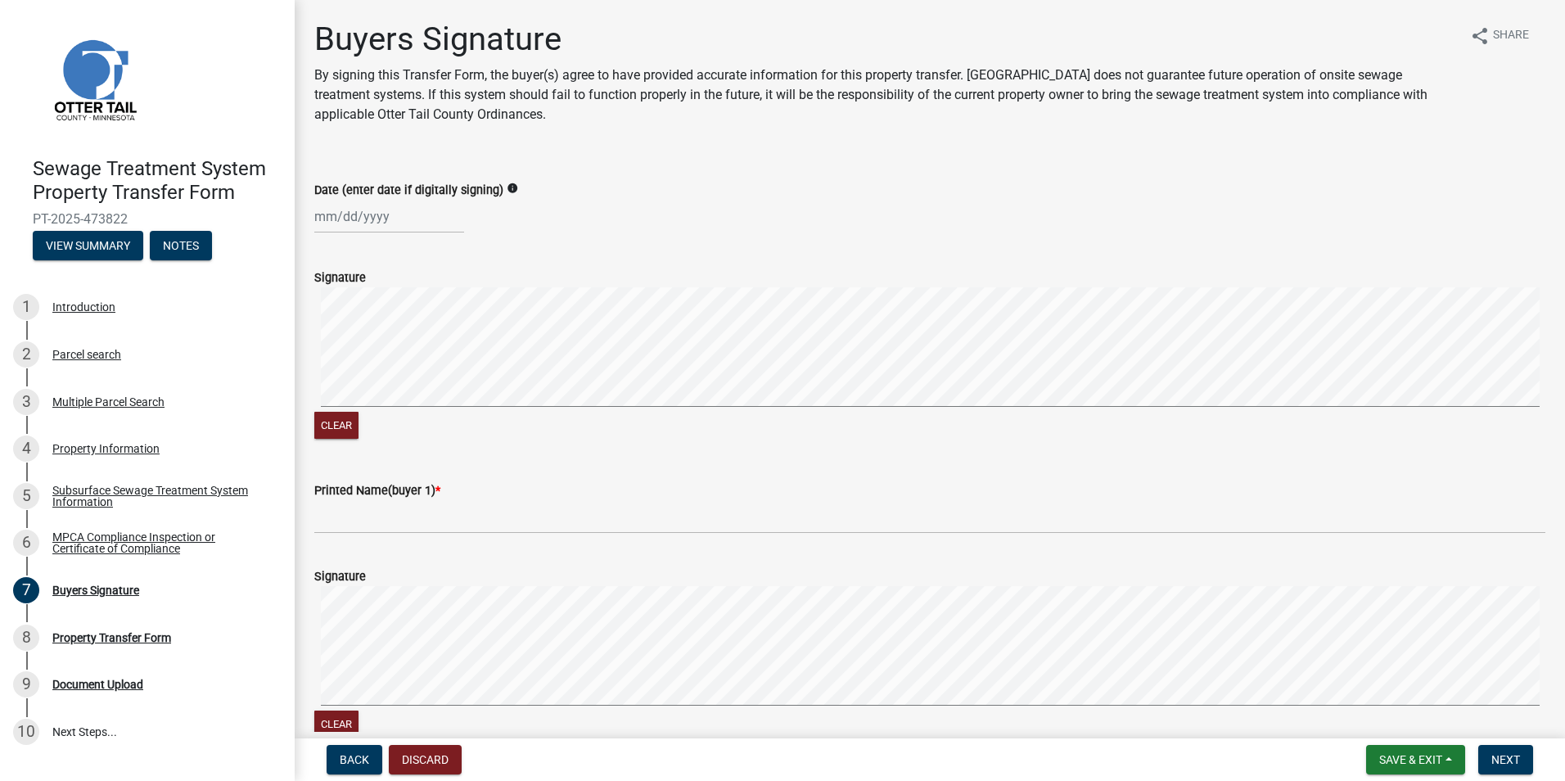
click at [329, 213] on div at bounding box center [389, 217] width 150 height 34
select select "9"
select select "2025"
click at [311, 220] on div "Date (enter date if digitally signing) info [PERSON_NAME] Apr May Jun [DATE] Au…" at bounding box center [930, 195] width 1256 height 76
select select "9"
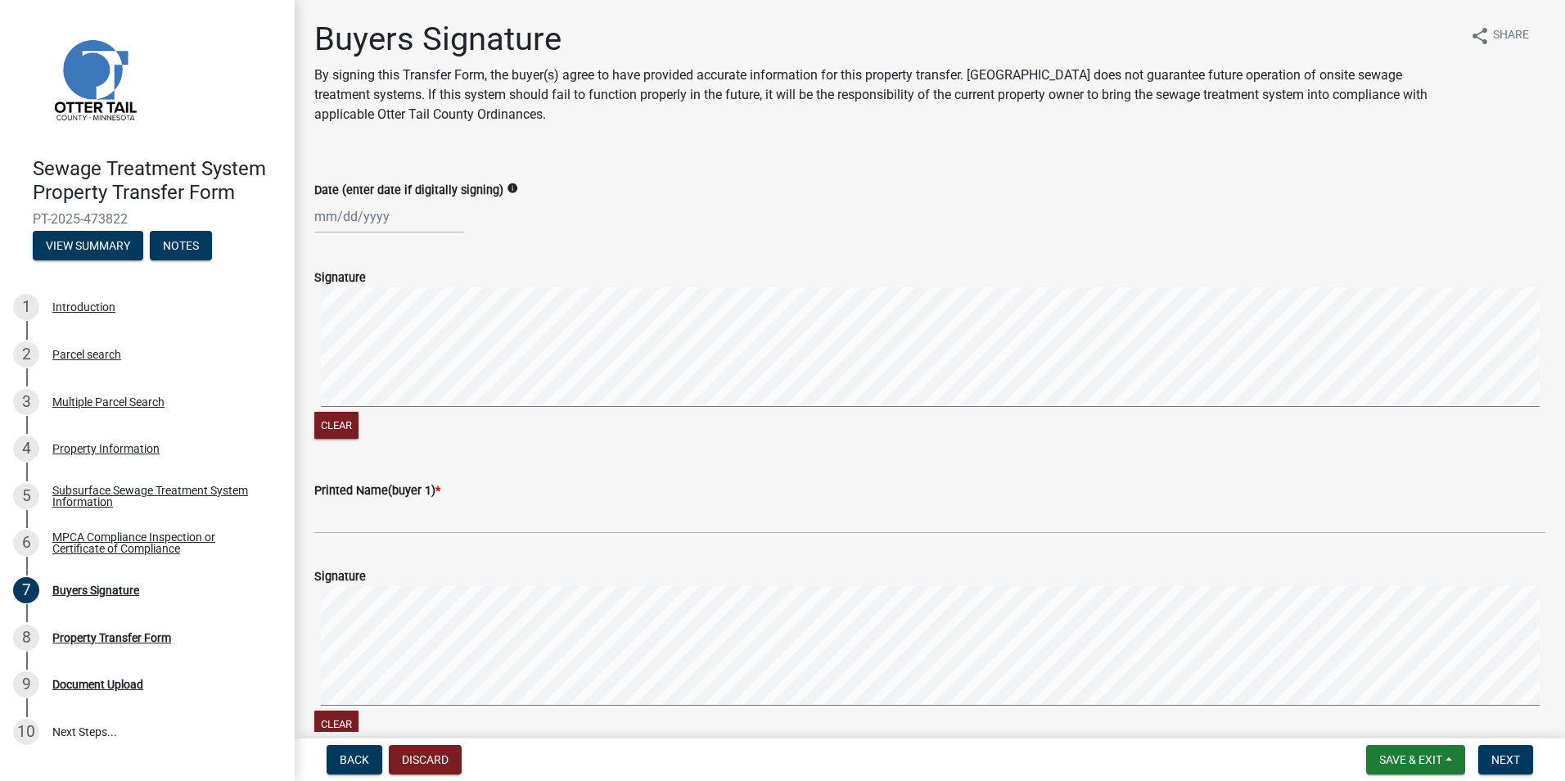
select select "2025"
click at [326, 215] on div "[PERSON_NAME] Feb Mar Apr [PERSON_NAME][DATE] Oct Nov [DATE] 1526 1527 1528 152…" at bounding box center [389, 217] width 150 height 34
click at [326, 215] on input "Date (enter date if digitally signing)" at bounding box center [389, 217] width 150 height 34
type input "[DATE]"
click at [837, 253] on form "Signature Clear" at bounding box center [929, 345] width 1231 height 195
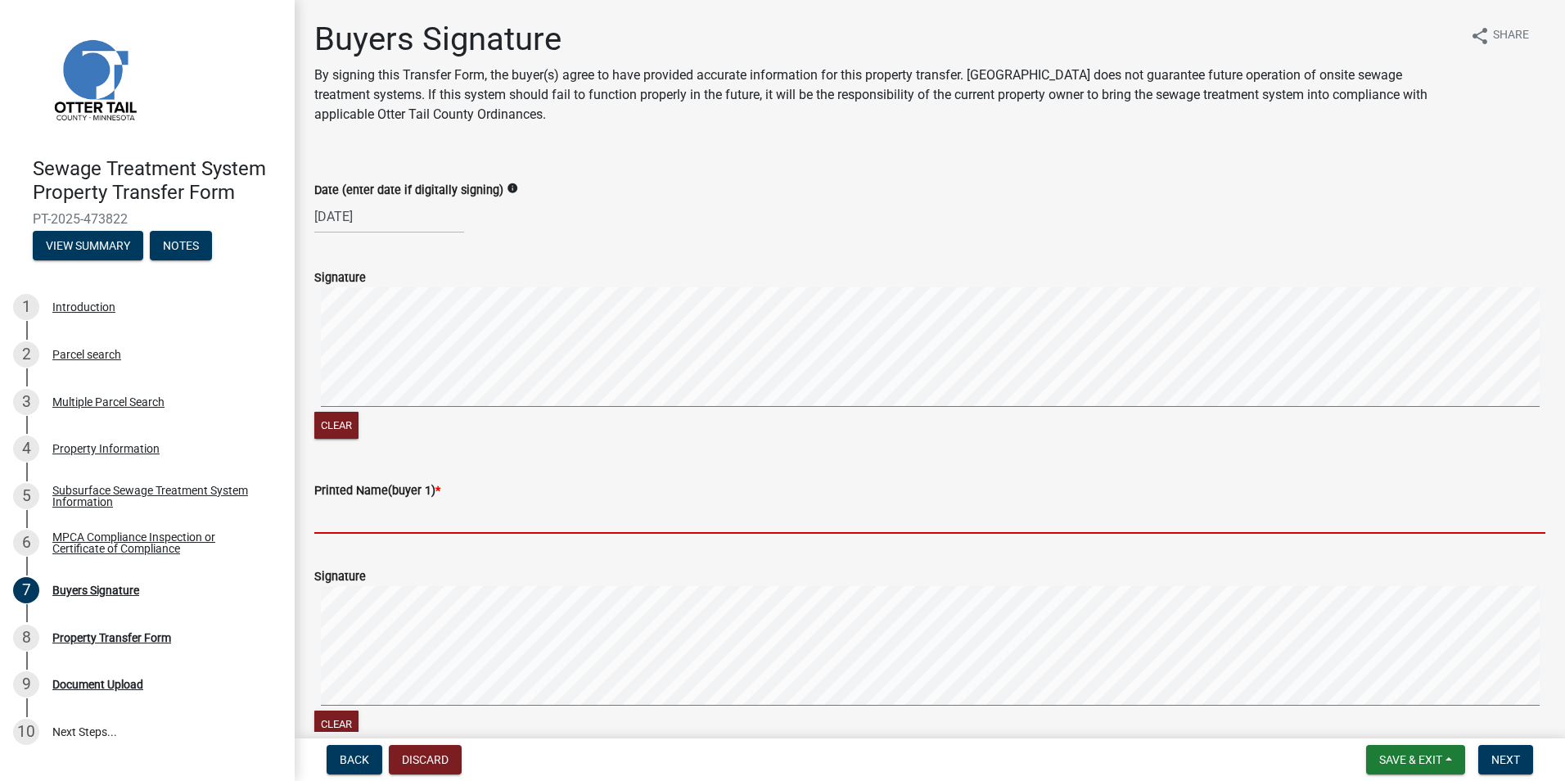
click at [352, 521] on input "Printed Name(buyer 1) *" at bounding box center [929, 517] width 1231 height 34
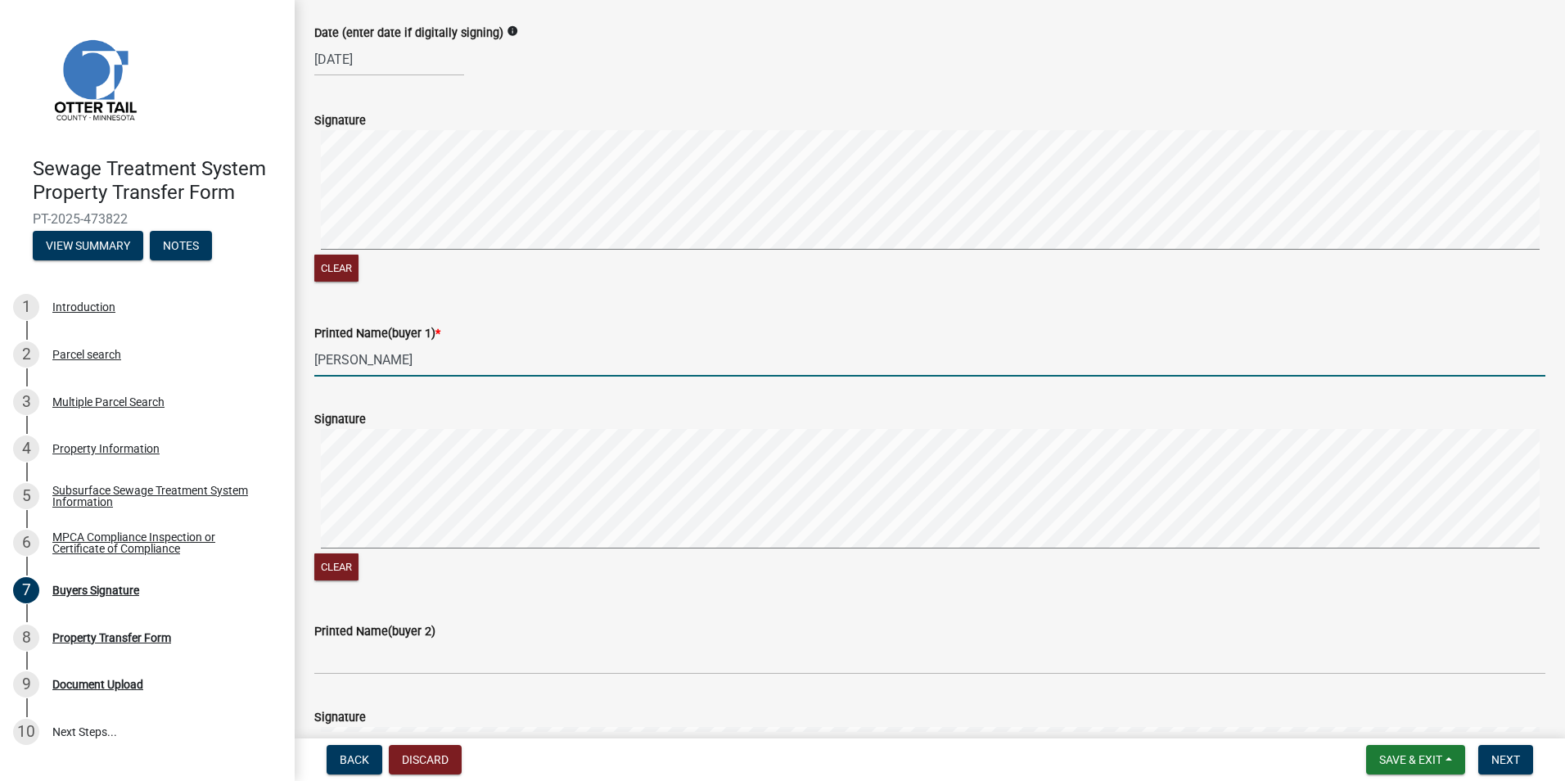
scroll to position [164, 0]
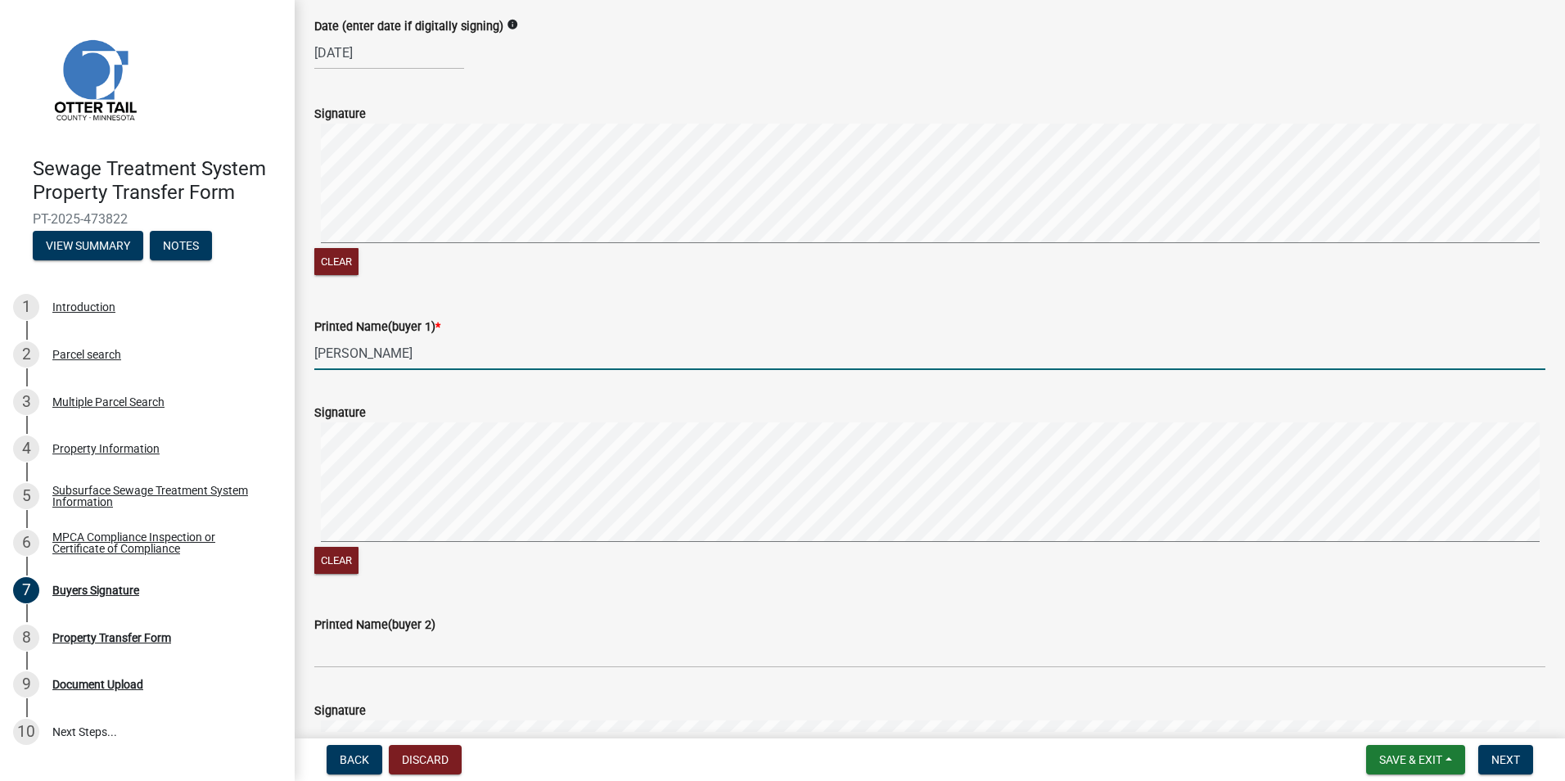
type input "[PERSON_NAME]"
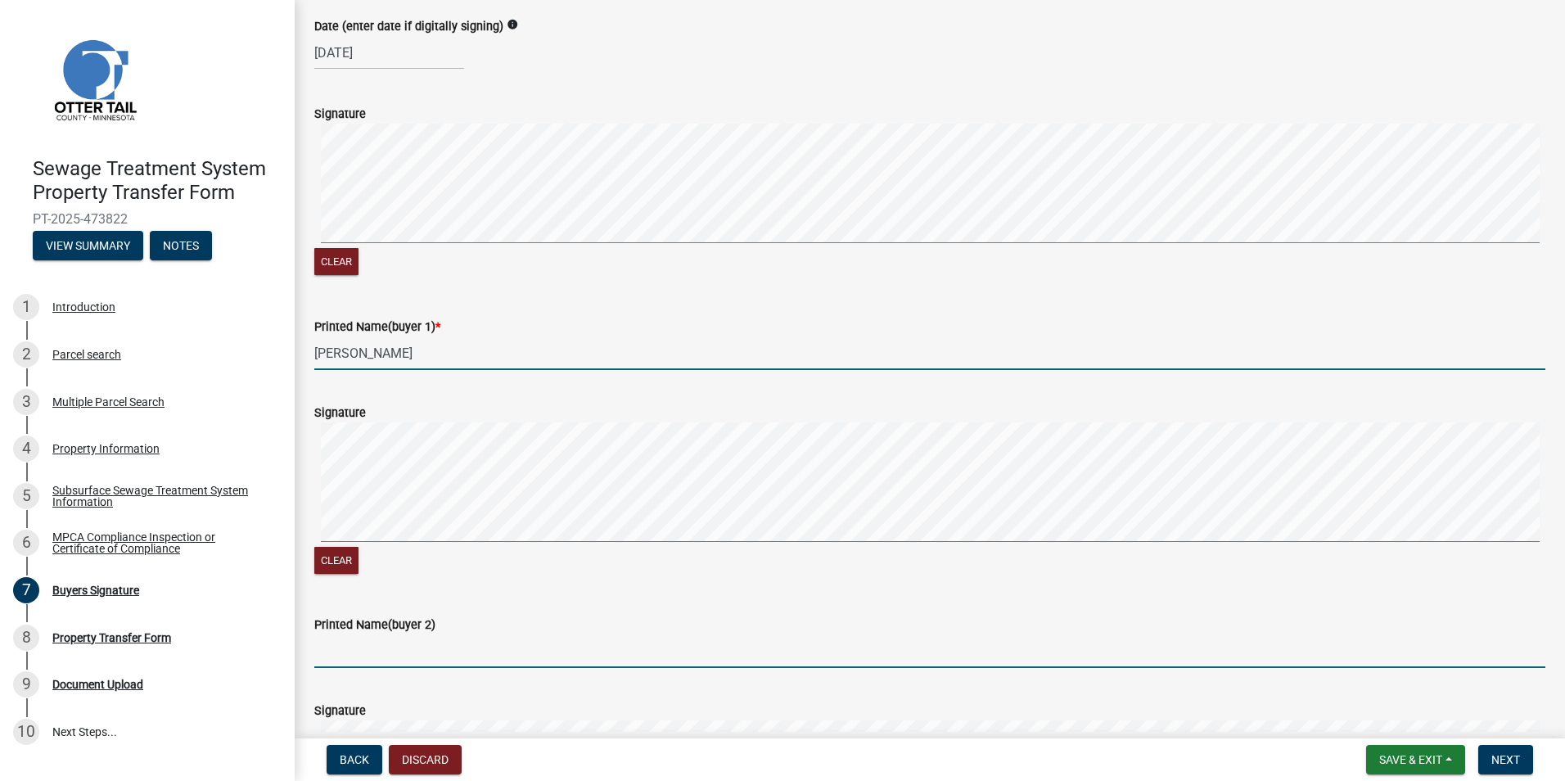
click at [413, 648] on input "Printed Name(buyer 2)" at bounding box center [929, 651] width 1231 height 34
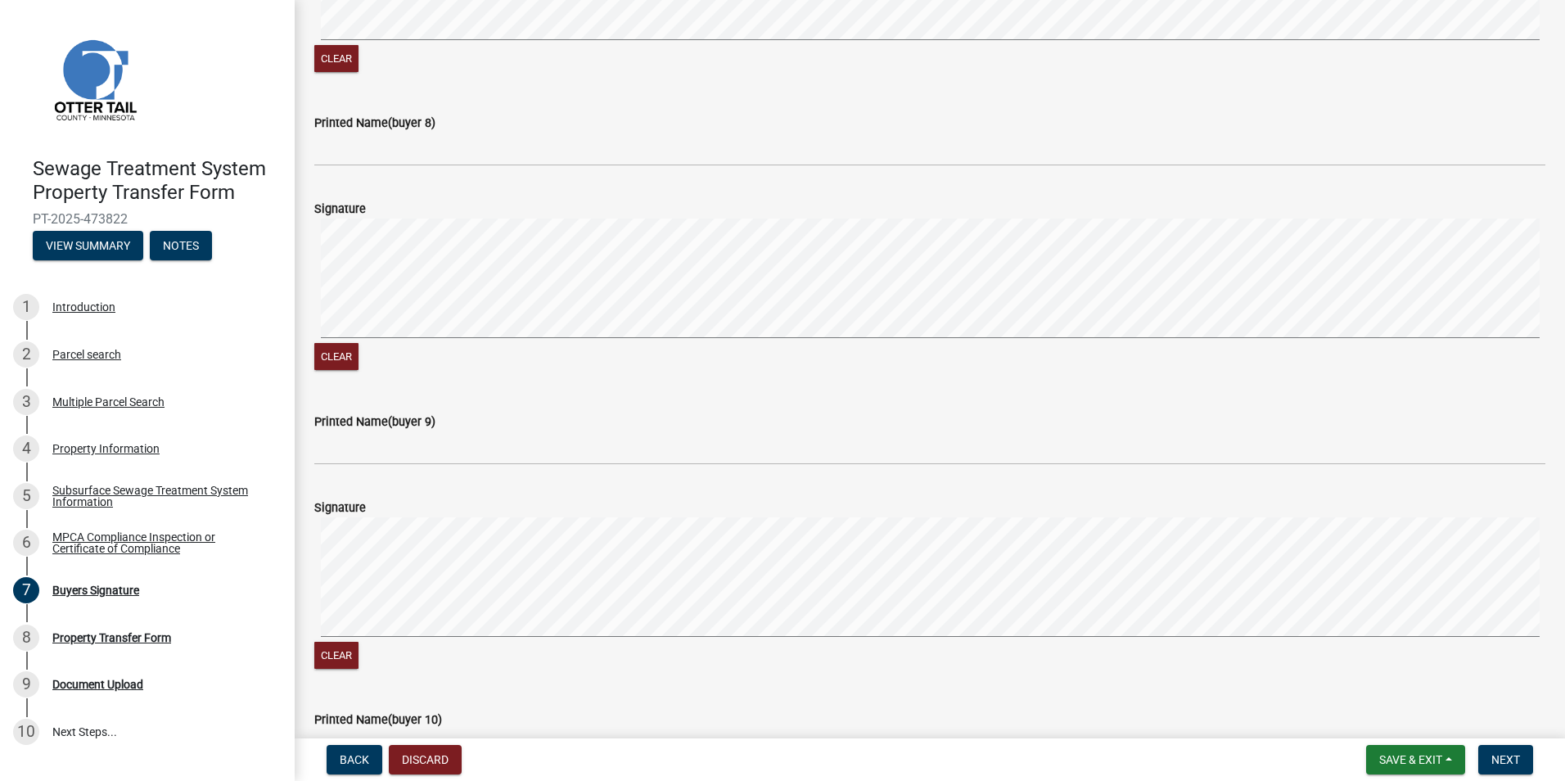
scroll to position [2564, 0]
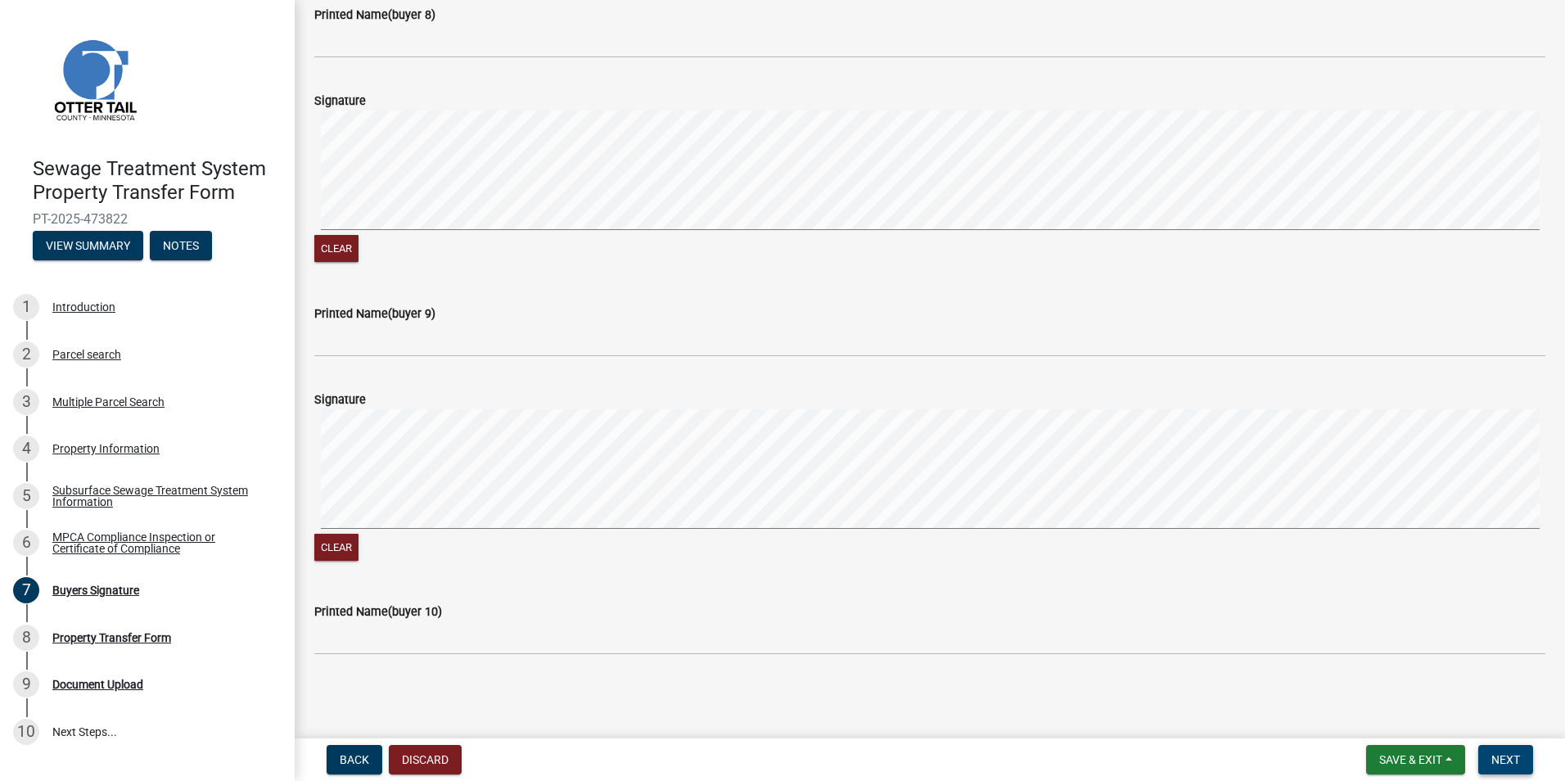
type input "[PERSON_NAME]"
click at [1506, 756] on span "Next" at bounding box center [1505, 759] width 29 height 13
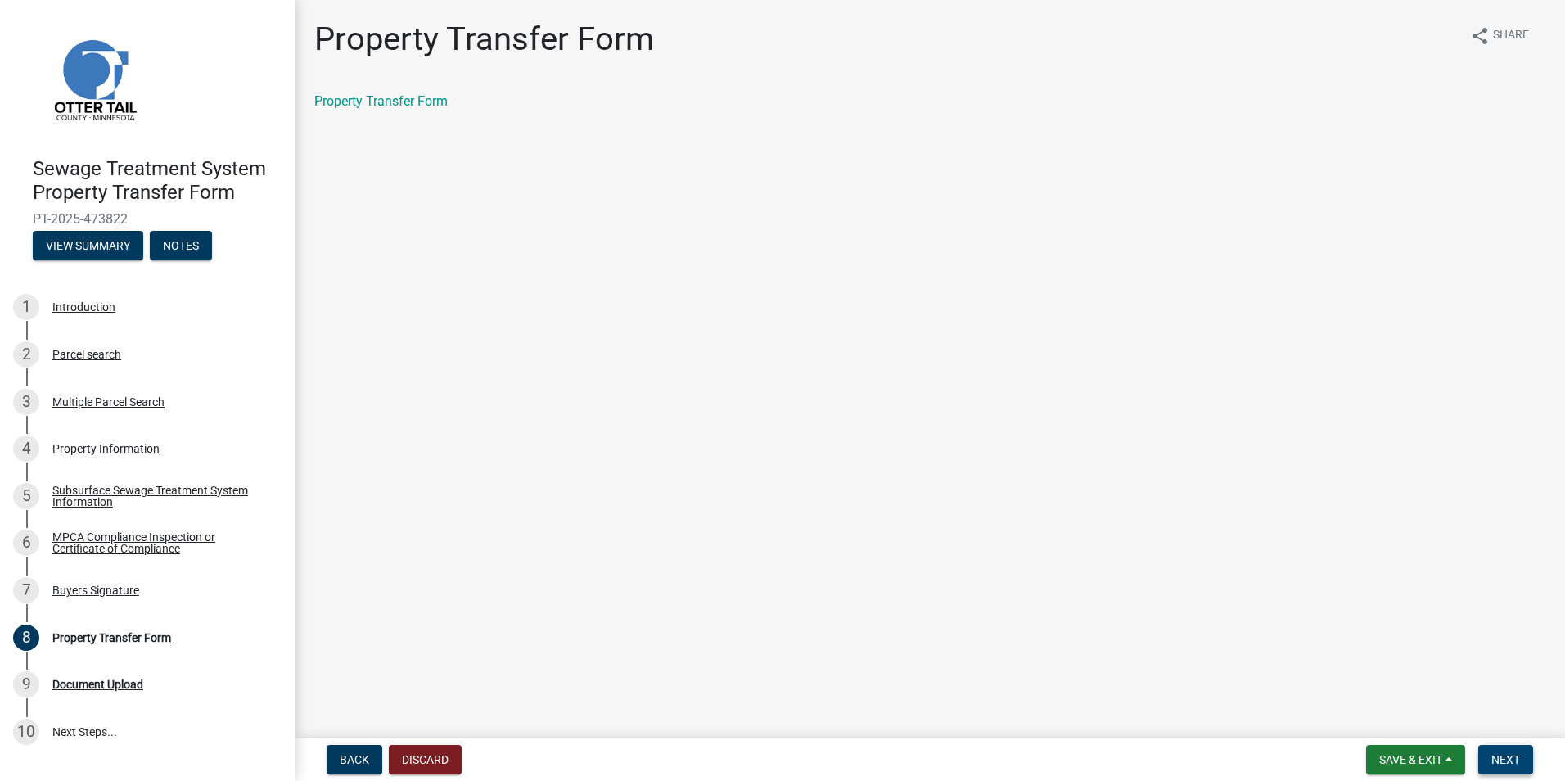
click at [1512, 757] on span "Next" at bounding box center [1505, 759] width 29 height 13
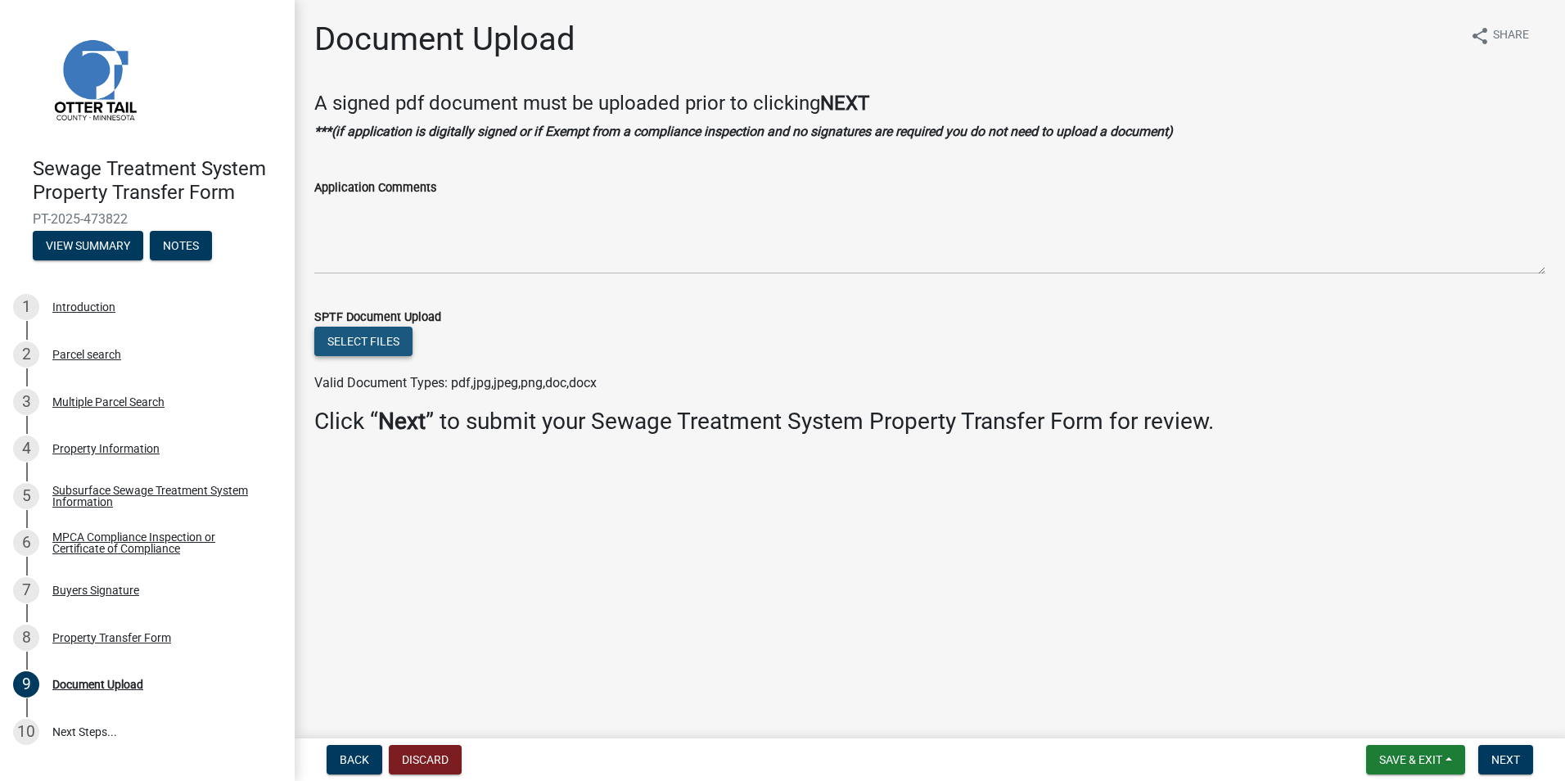
click at [380, 341] on button "Select files" at bounding box center [363, 341] width 98 height 29
click at [380, 352] on button "Select files" at bounding box center [363, 341] width 98 height 29
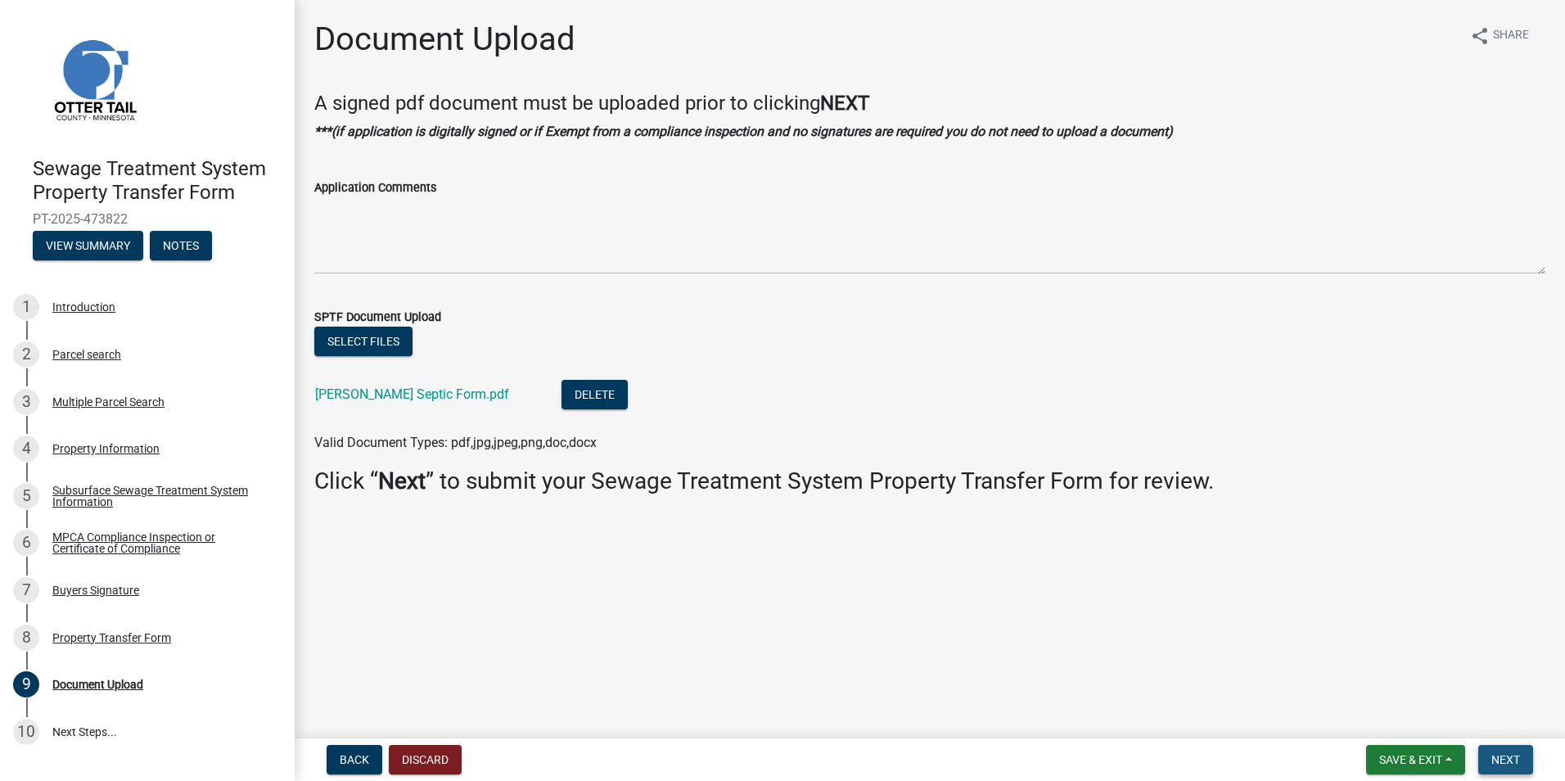
click at [1519, 756] on span "Next" at bounding box center [1505, 759] width 29 height 13
